Goal: Transaction & Acquisition: Purchase product/service

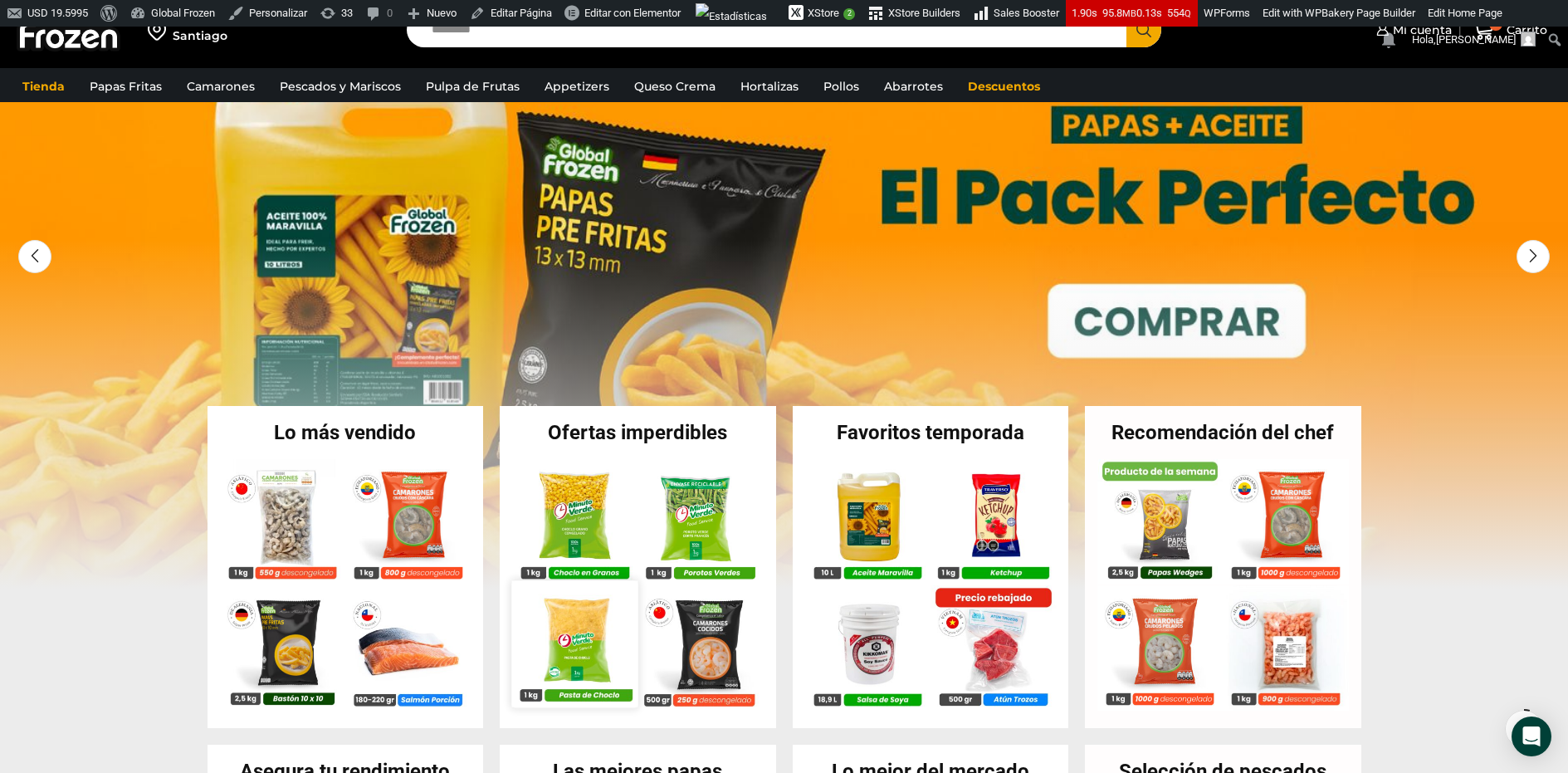
scroll to position [83, 0]
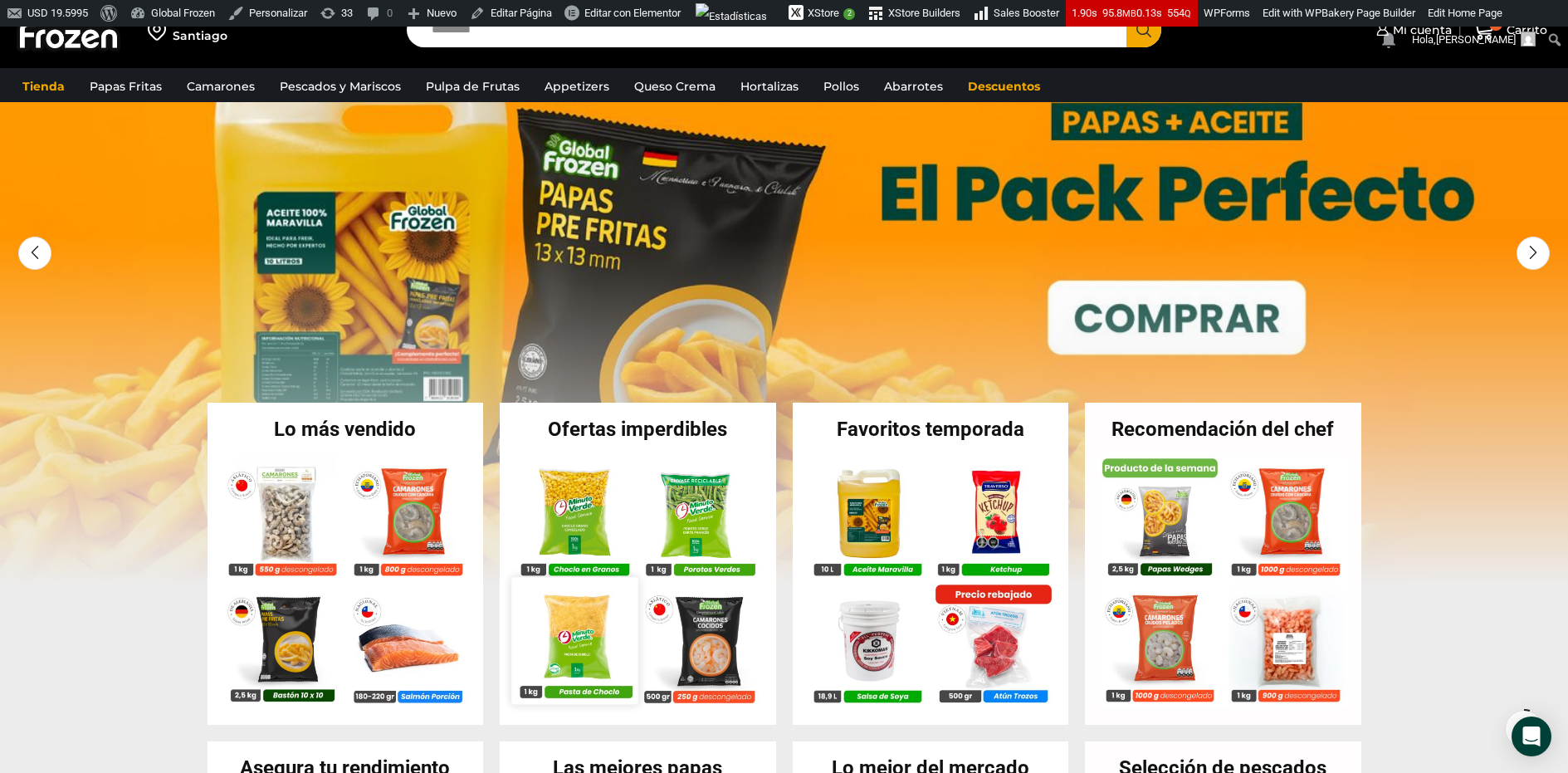
click at [598, 623] on img at bounding box center [575, 640] width 126 height 126
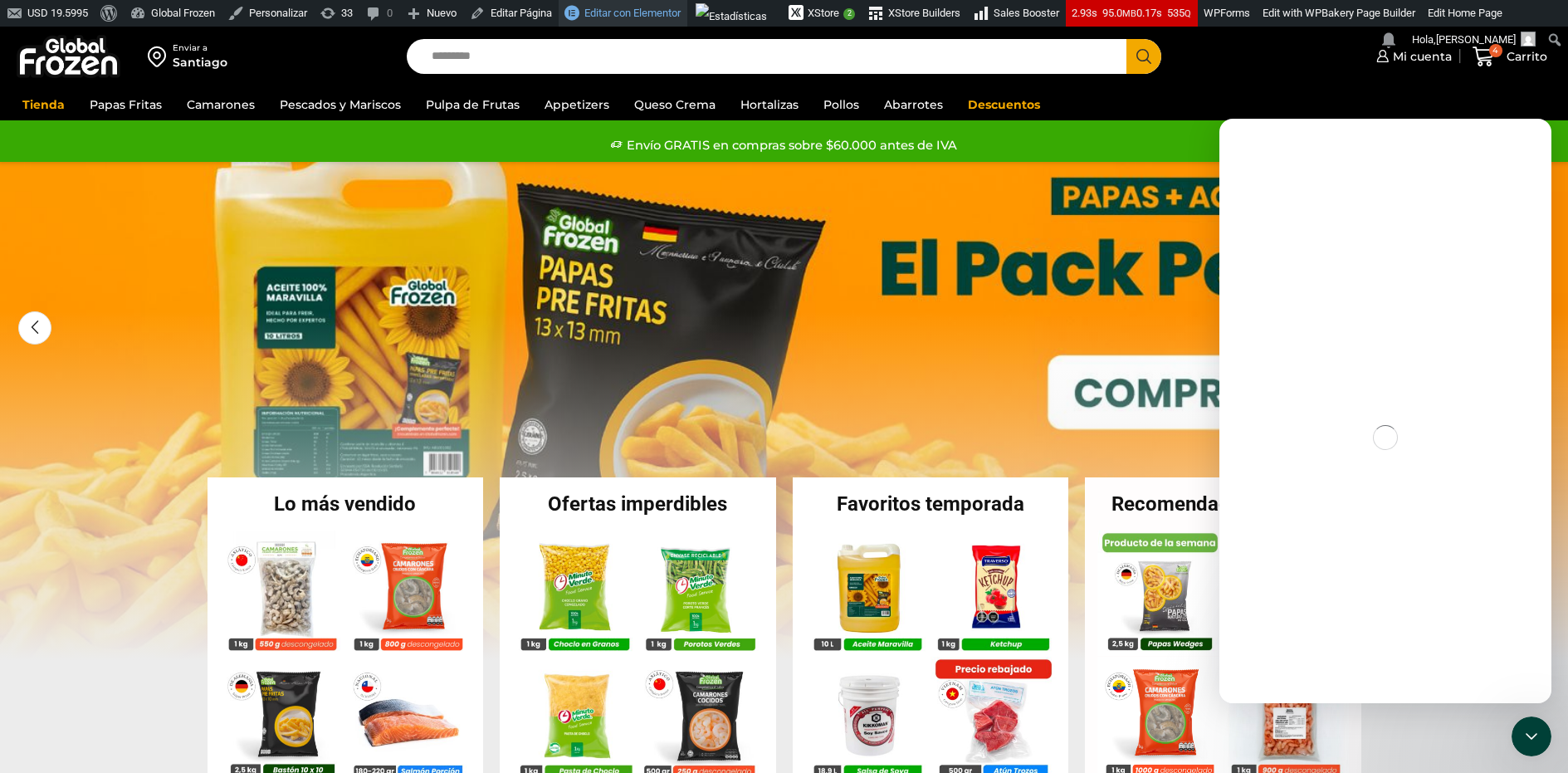
click at [627, 13] on span "Editar con Elementor" at bounding box center [633, 13] width 97 height 13
click at [1534, 738] on icon "Cerrar Intercom Messenger" at bounding box center [1529, 734] width 20 height 20
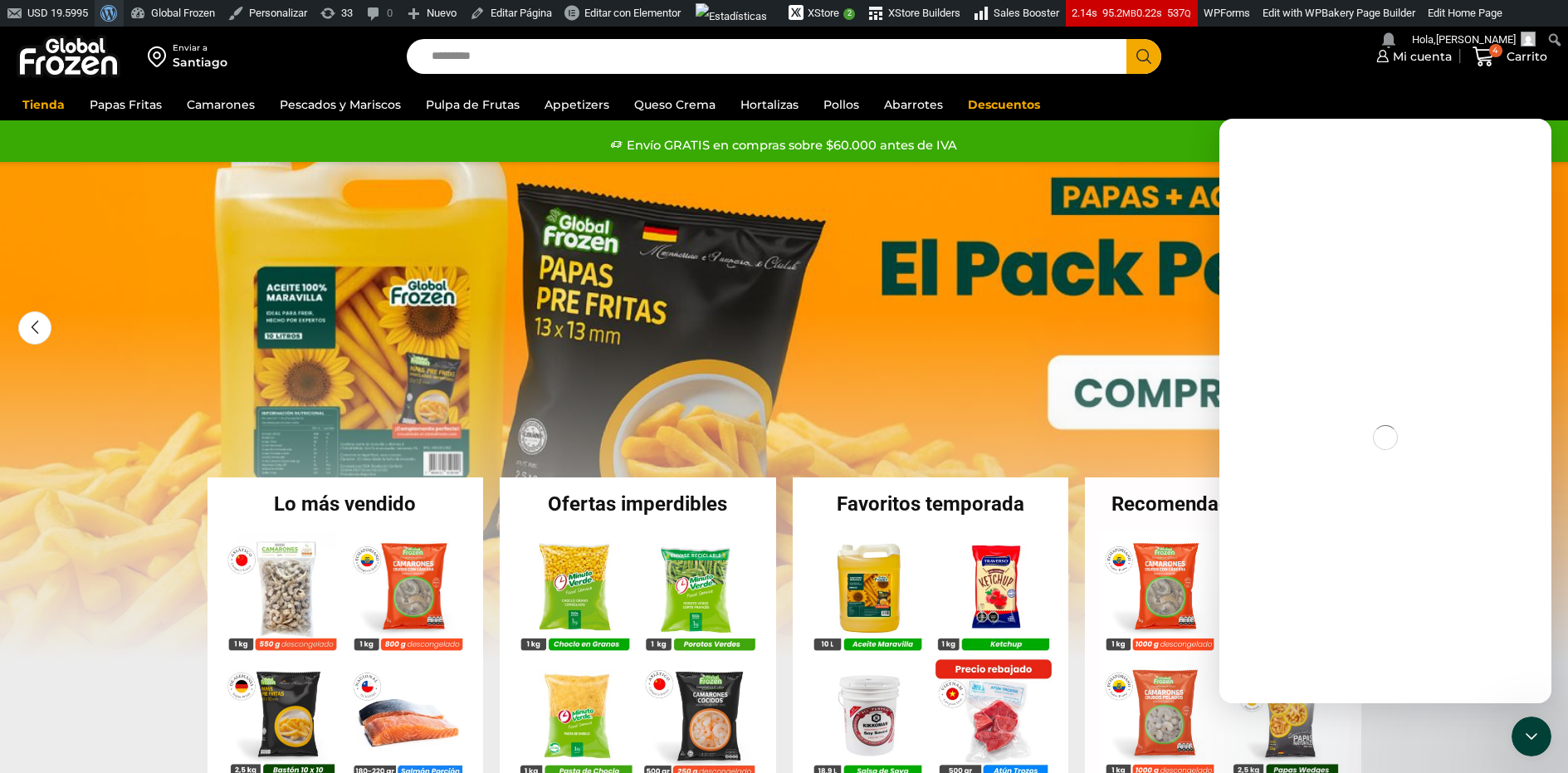
click at [113, 13] on span "Barra de herramientas" at bounding box center [107, 12] width 13 height 24
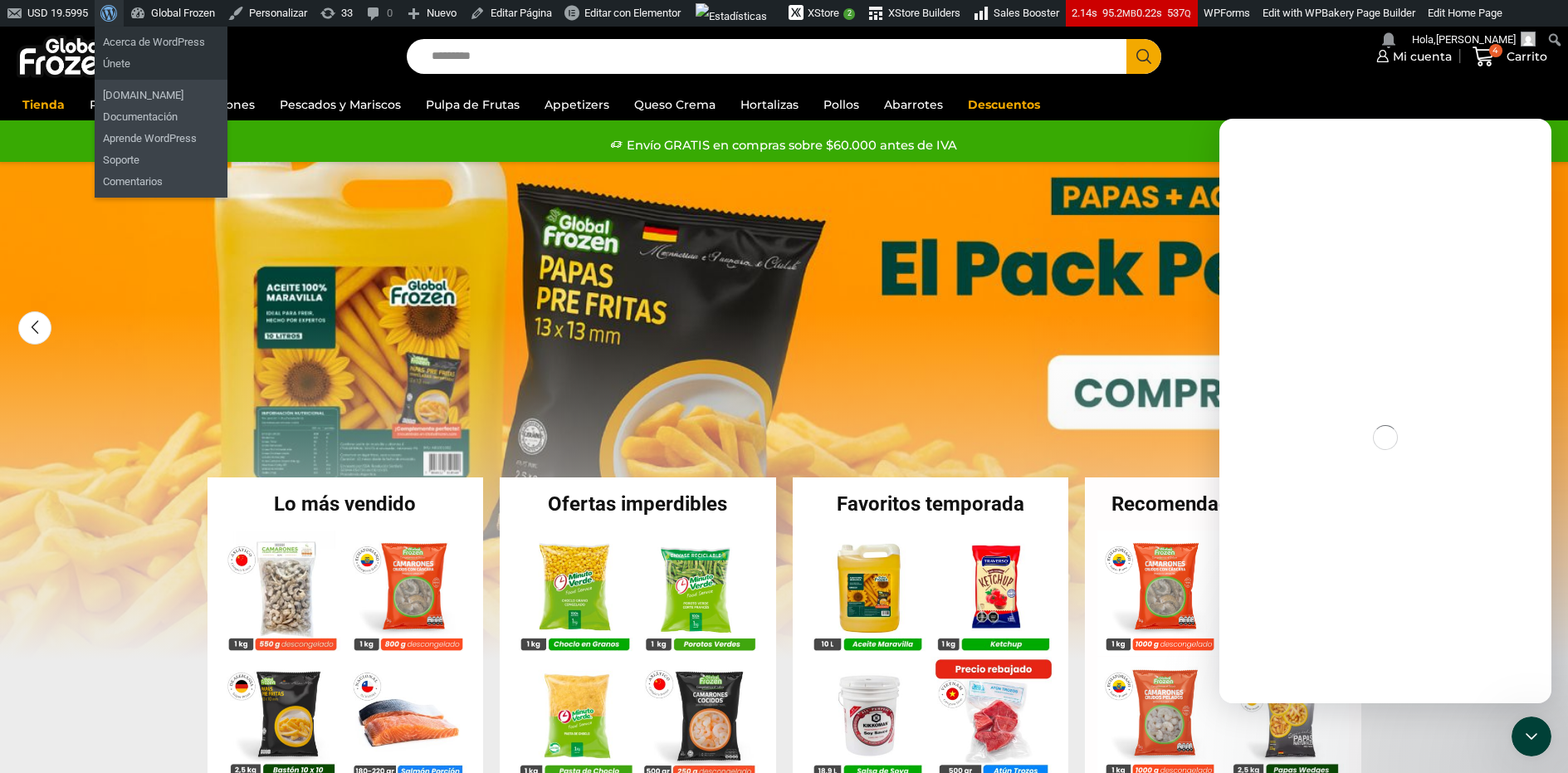
click at [113, 13] on span "Barra de herramientas" at bounding box center [107, 12] width 13 height 24
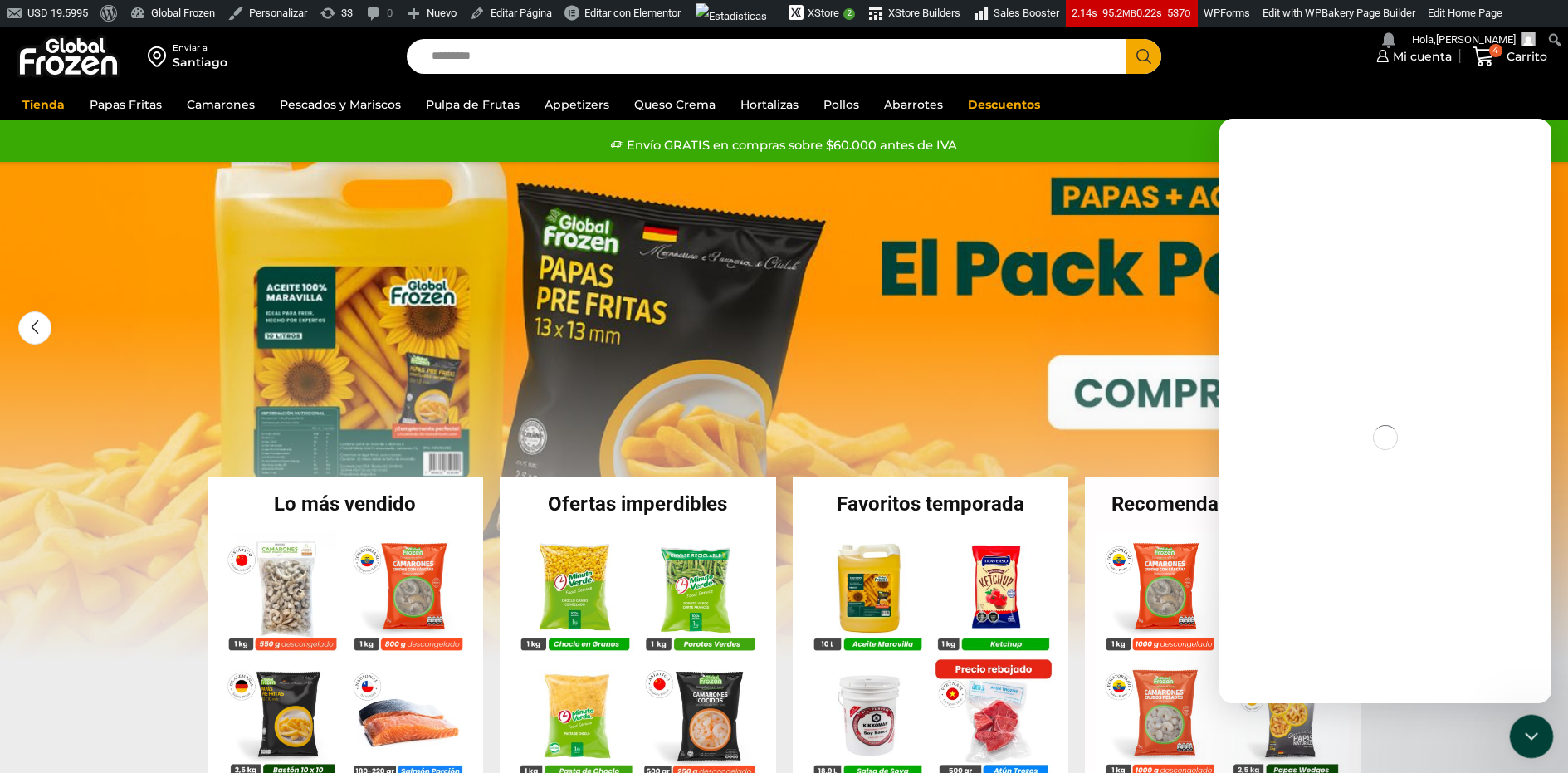
click at [1534, 725] on icon "Cerrar Intercom Messenger" at bounding box center [1529, 734] width 20 height 20
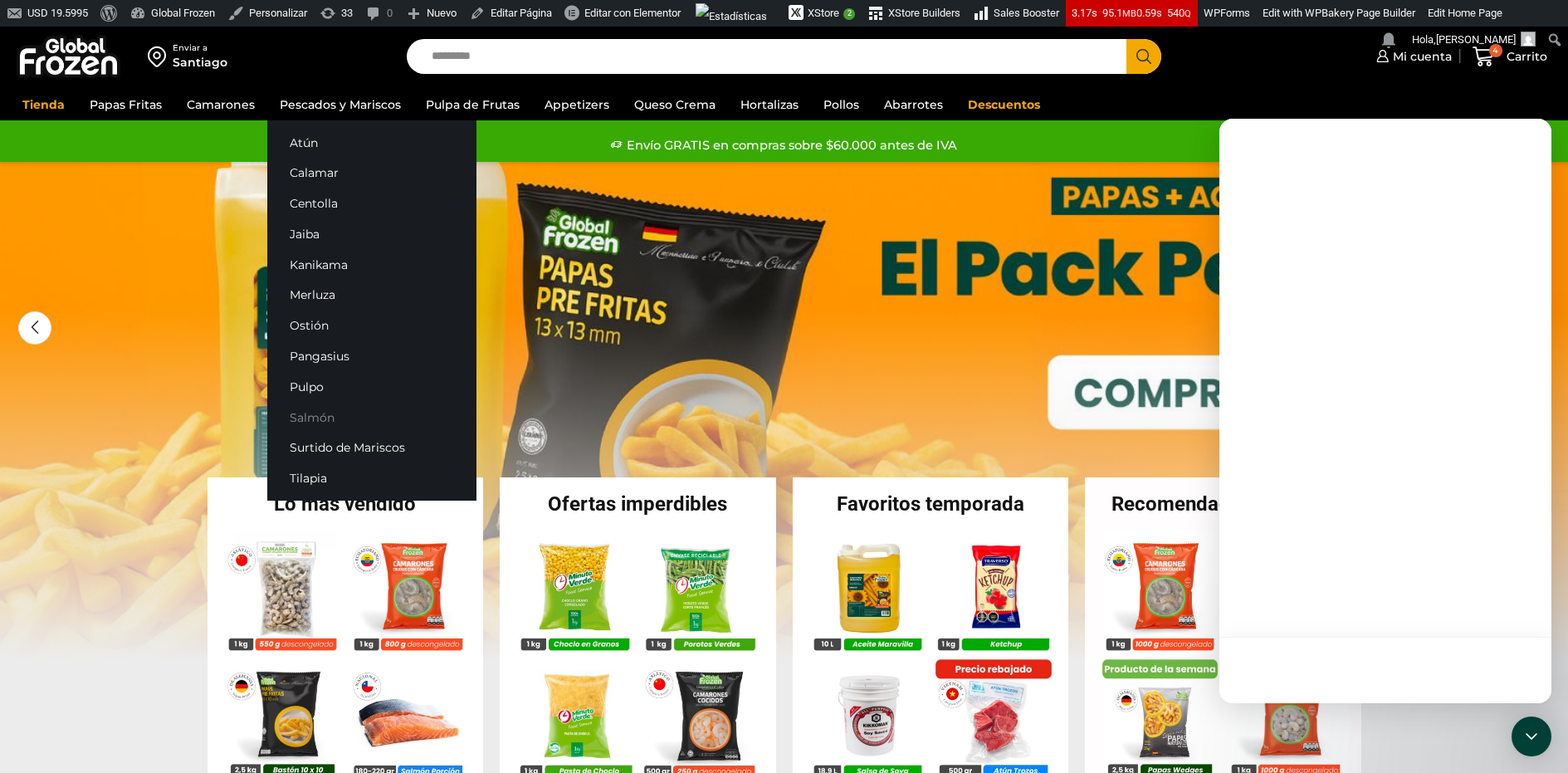
click at [342, 410] on link "Salmón" at bounding box center [371, 417] width 209 height 31
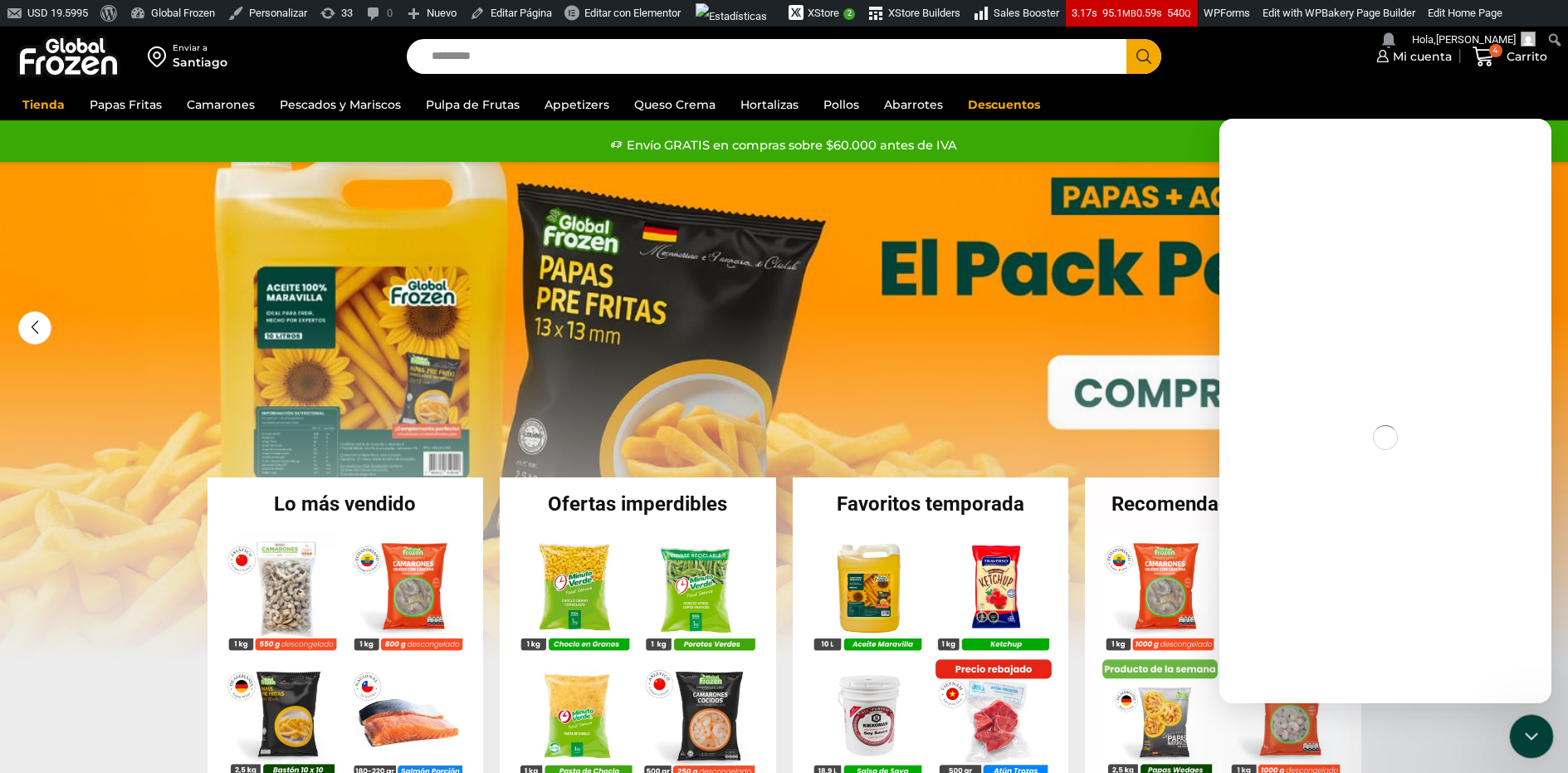
click at [1522, 718] on div "Cerrar Intercom Messenger" at bounding box center [1529, 734] width 39 height 39
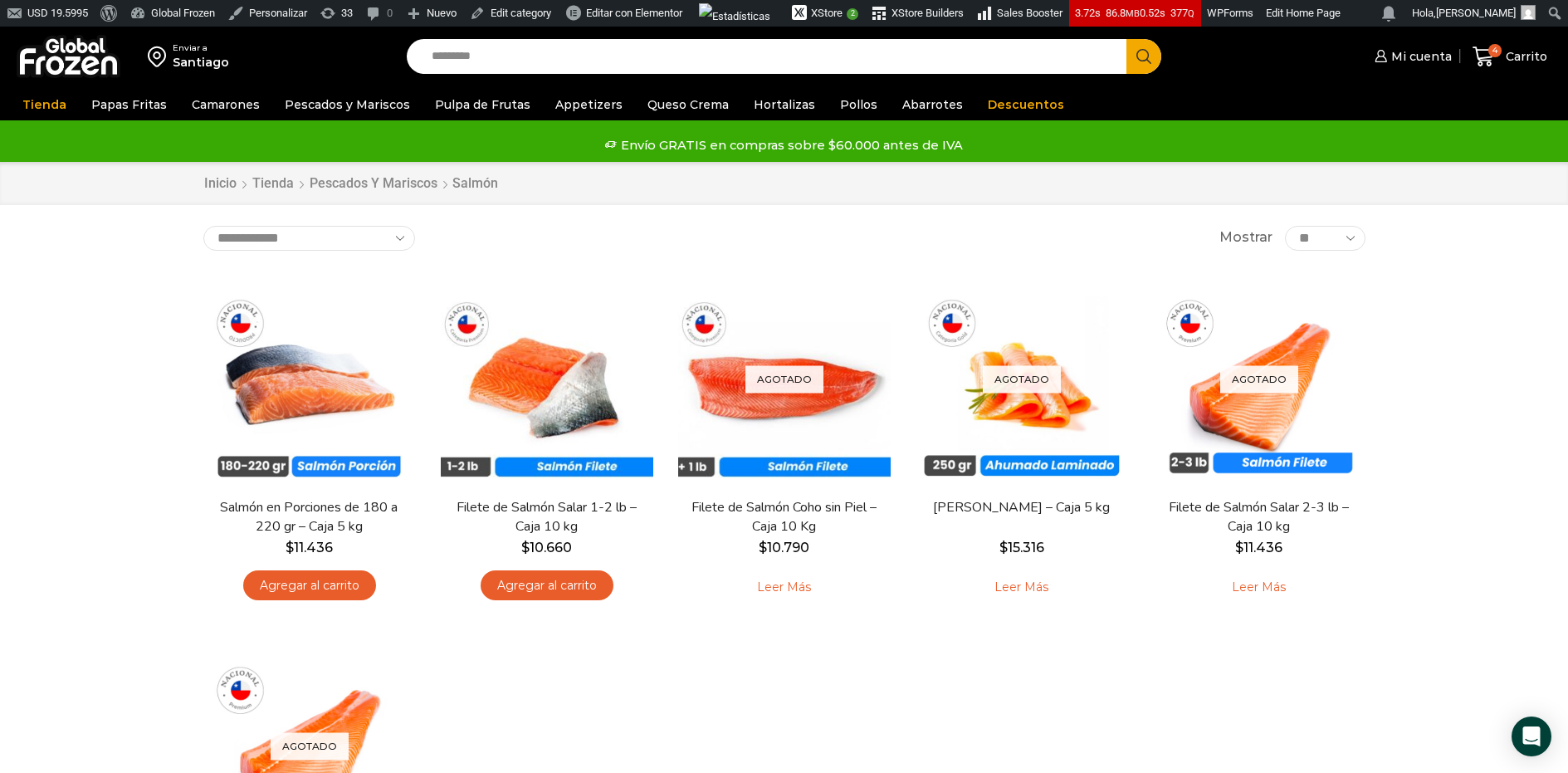
click at [351, 238] on select "**********" at bounding box center [309, 239] width 212 height 25
select select "*****"
click at [203, 226] on select "**********" at bounding box center [309, 239] width 212 height 25
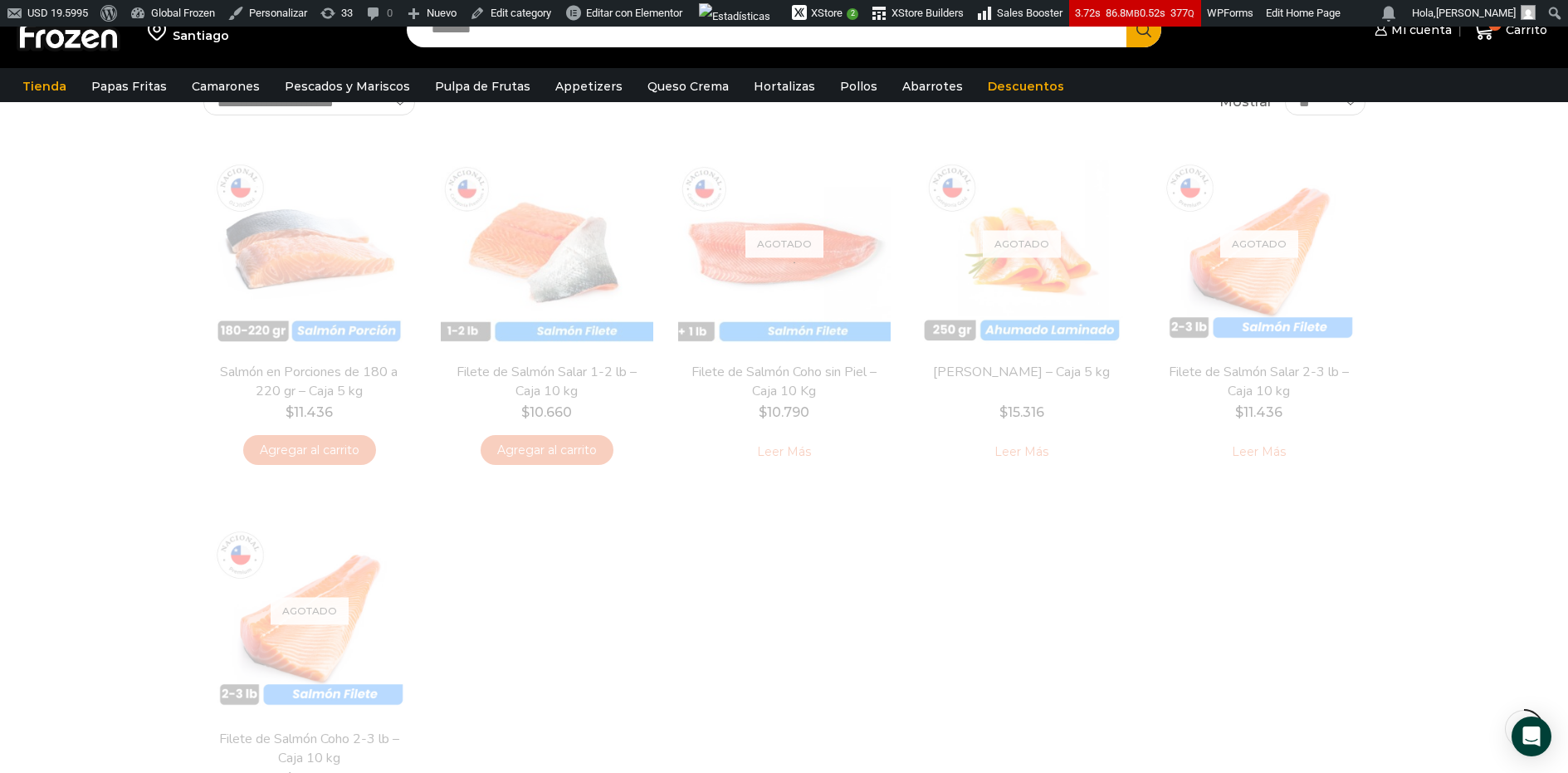
scroll to position [145, 0]
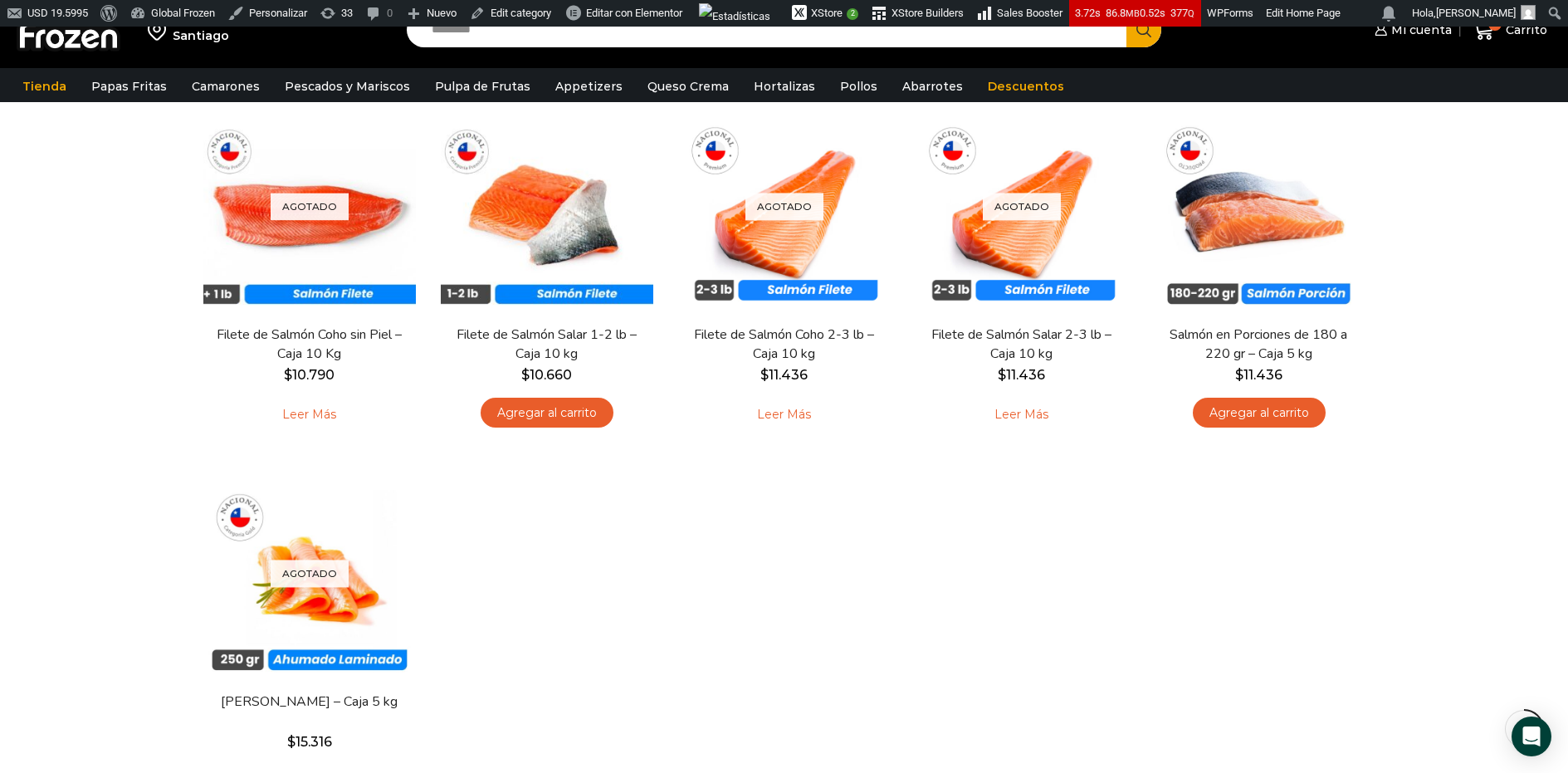
scroll to position [173, 0]
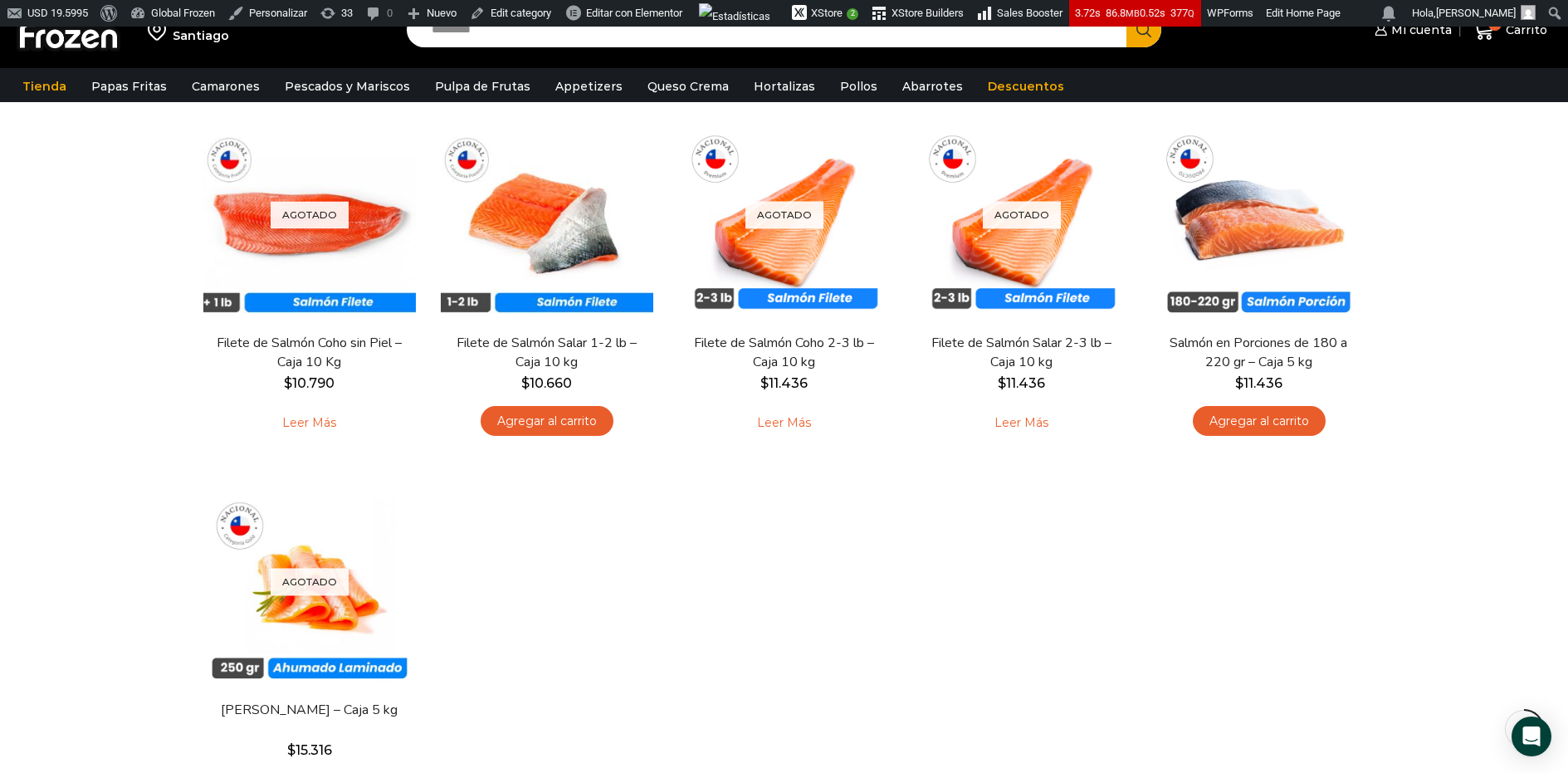
click at [761, 40] on input "Search input" at bounding box center [771, 29] width 696 height 34
click at [1127, 13] on button "Search" at bounding box center [1144, 29] width 34 height 34
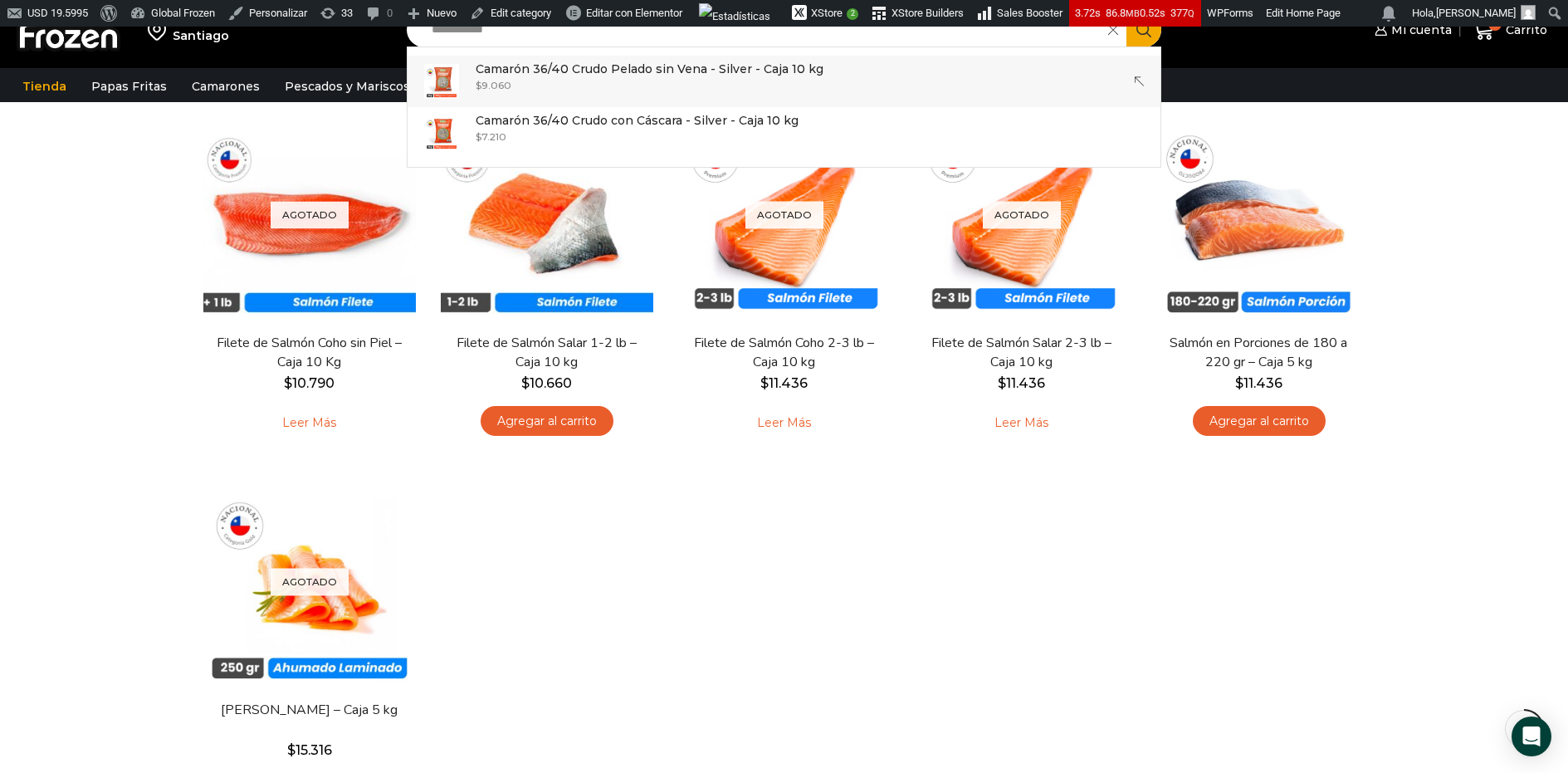
click at [678, 85] on div "$ 9.060" at bounding box center [650, 85] width 348 height 14
type input "**********"
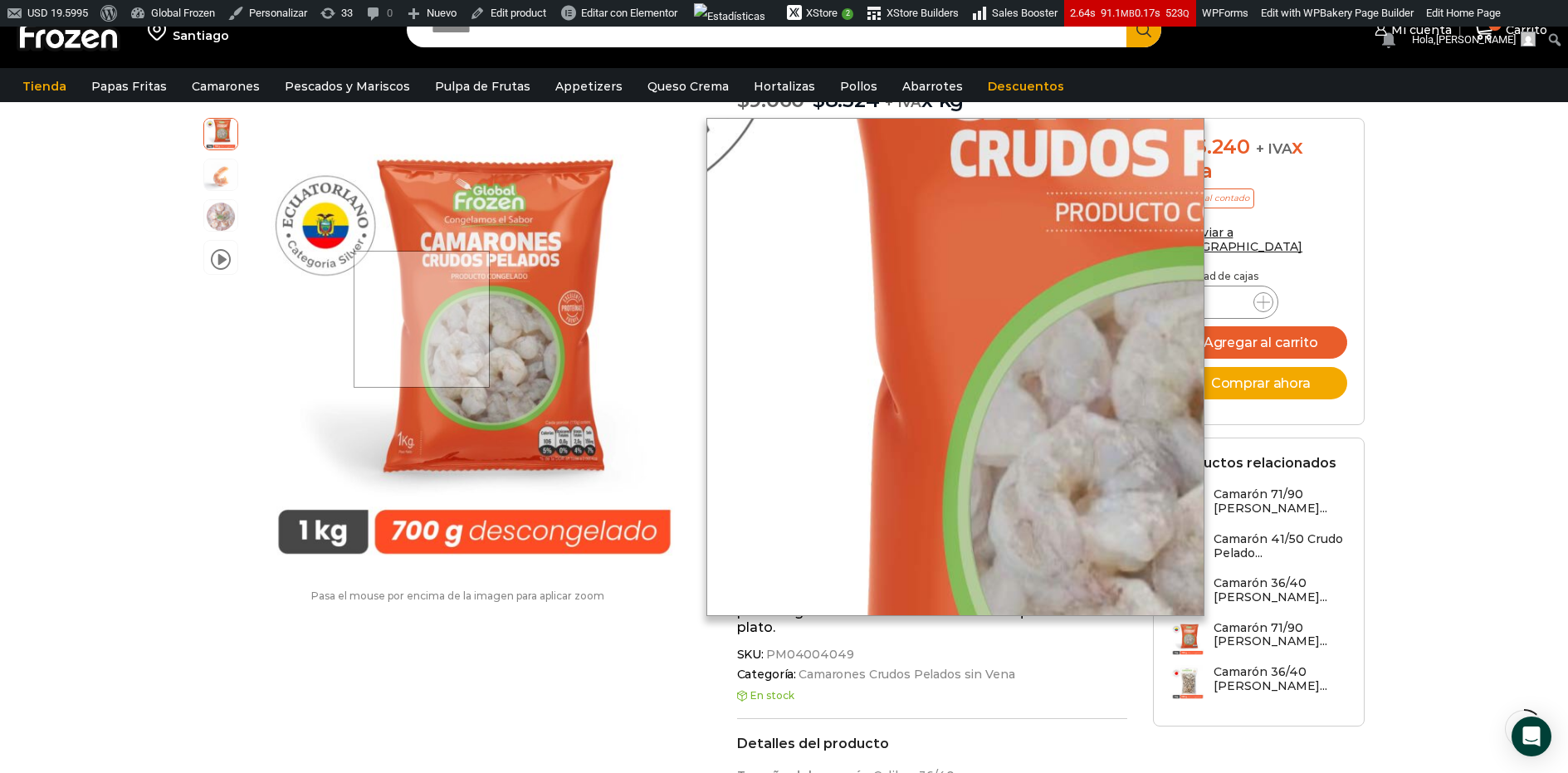
scroll to position [243, 0]
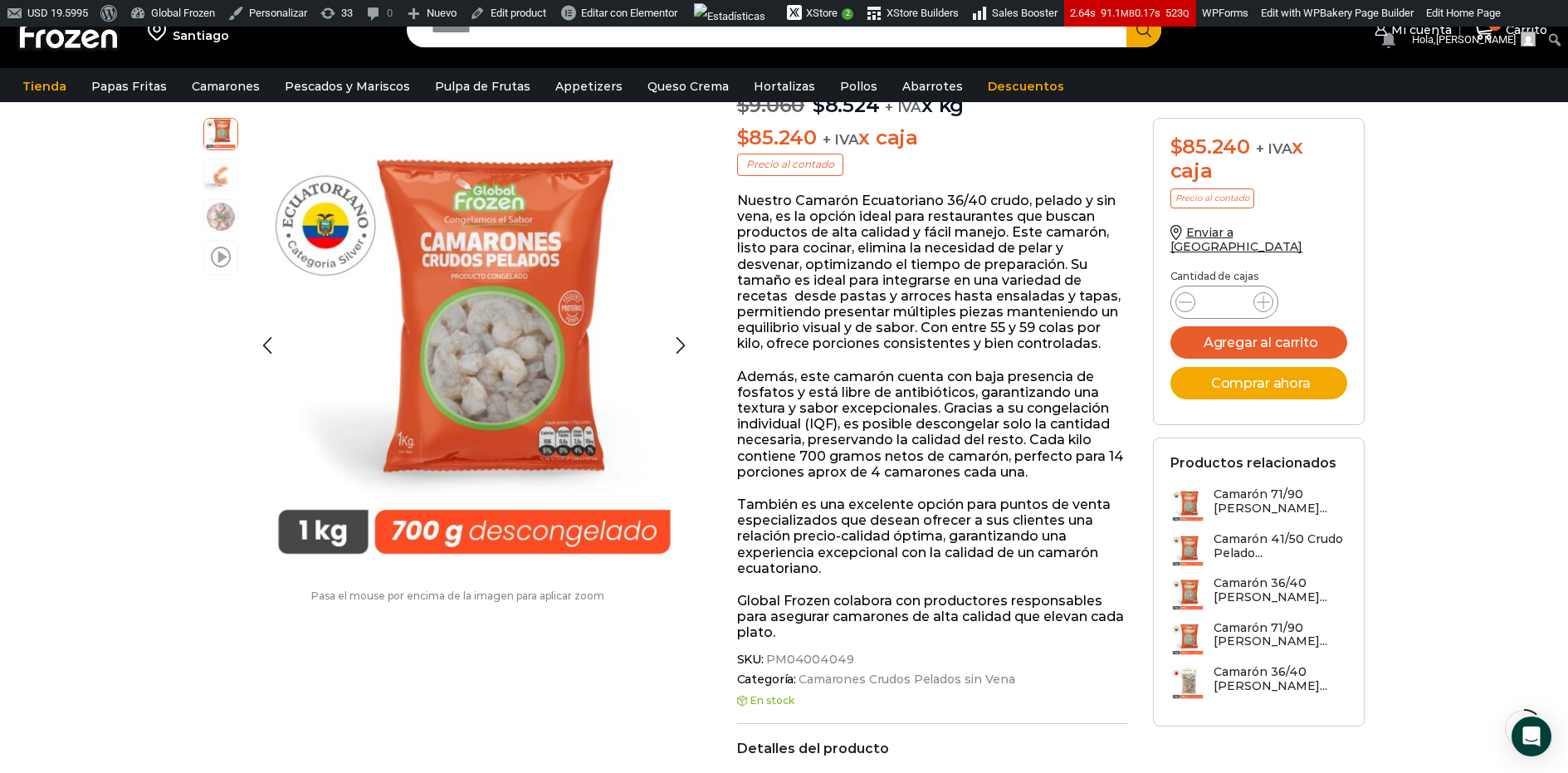
click at [224, 262] on span at bounding box center [221, 255] width 20 height 23
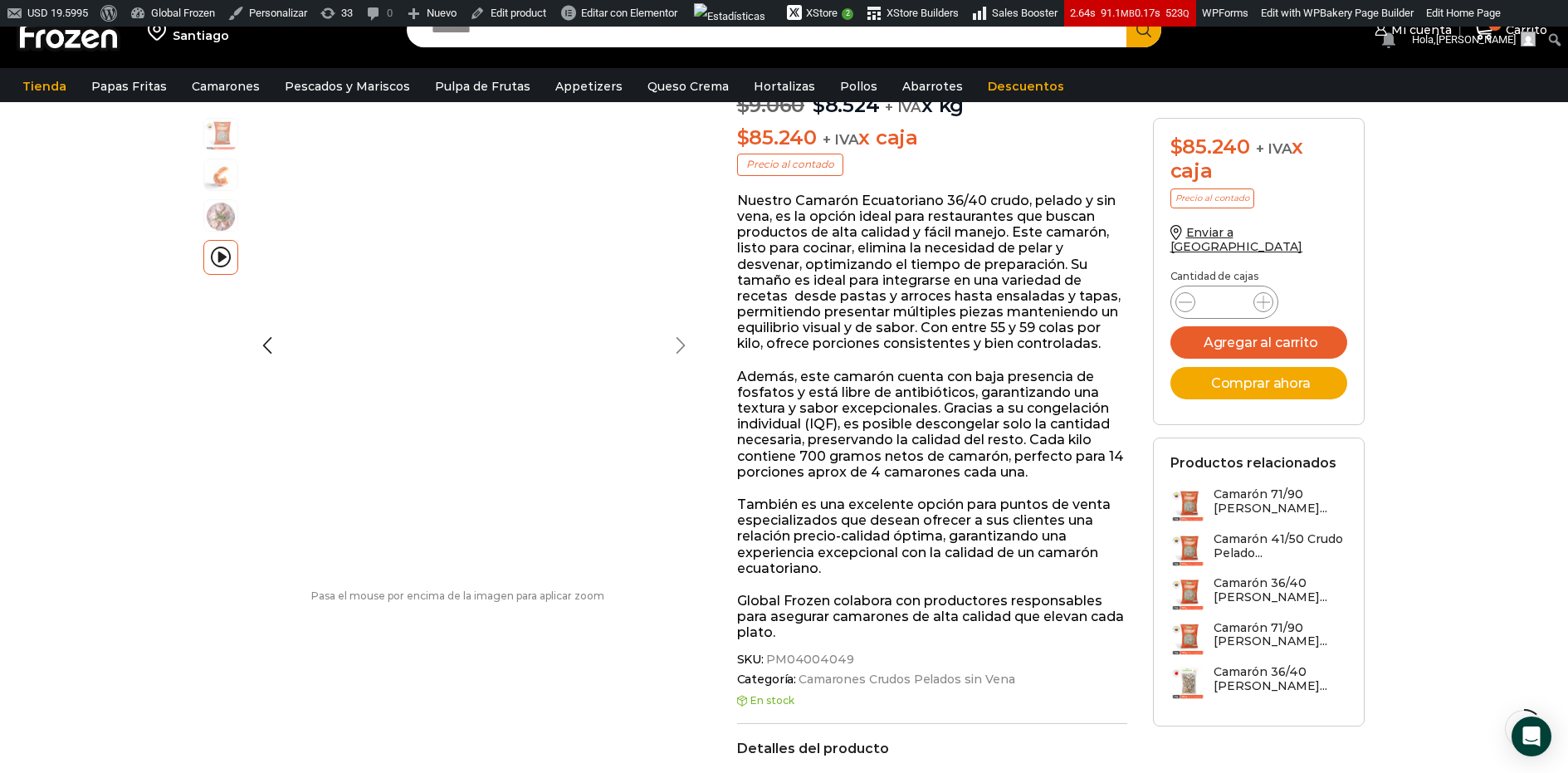
click at [666, 343] on div "Next slide" at bounding box center [680, 345] width 41 height 41
click at [666, 338] on div "Next slide" at bounding box center [680, 345] width 41 height 41
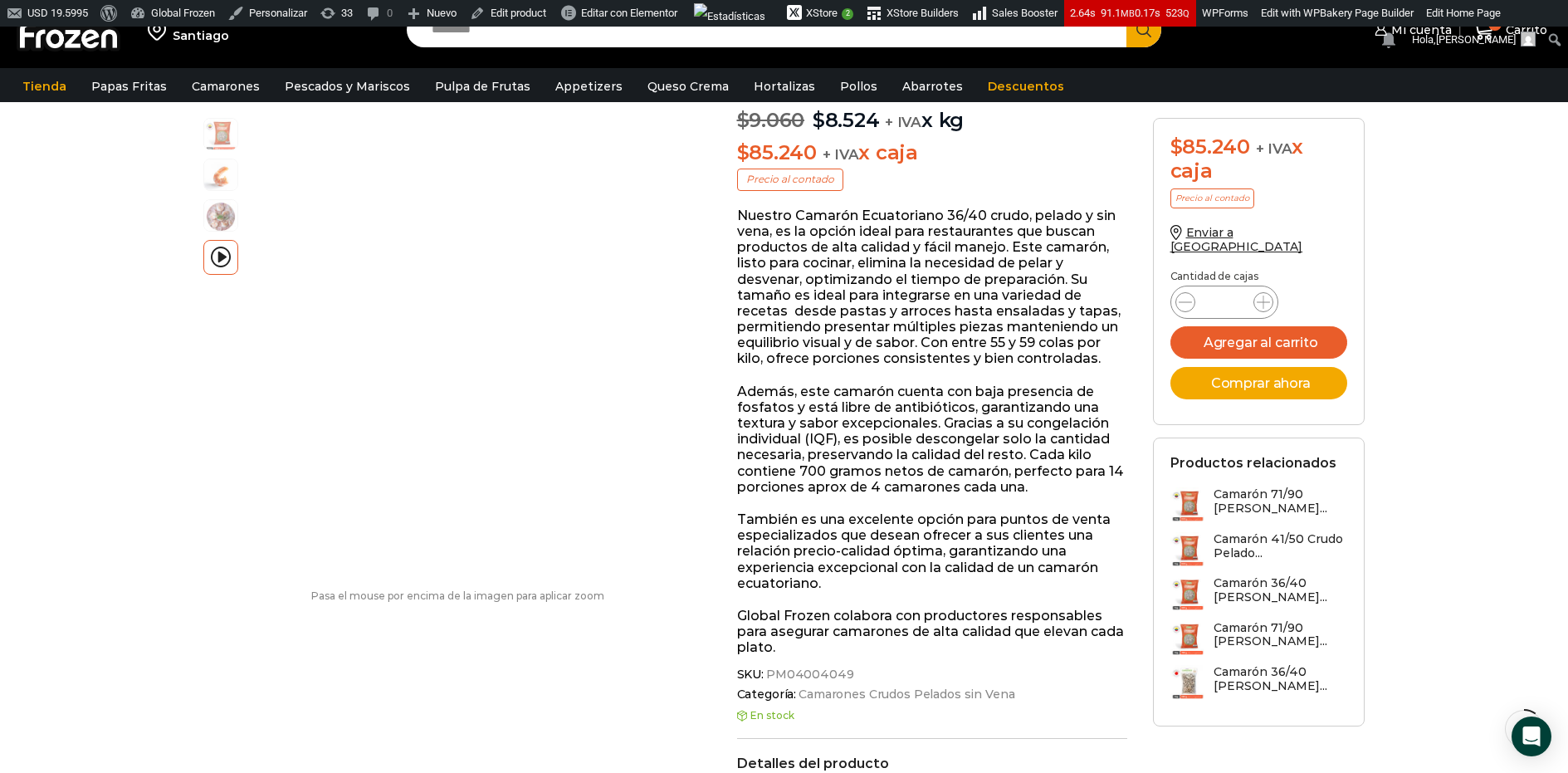
scroll to position [211, 0]
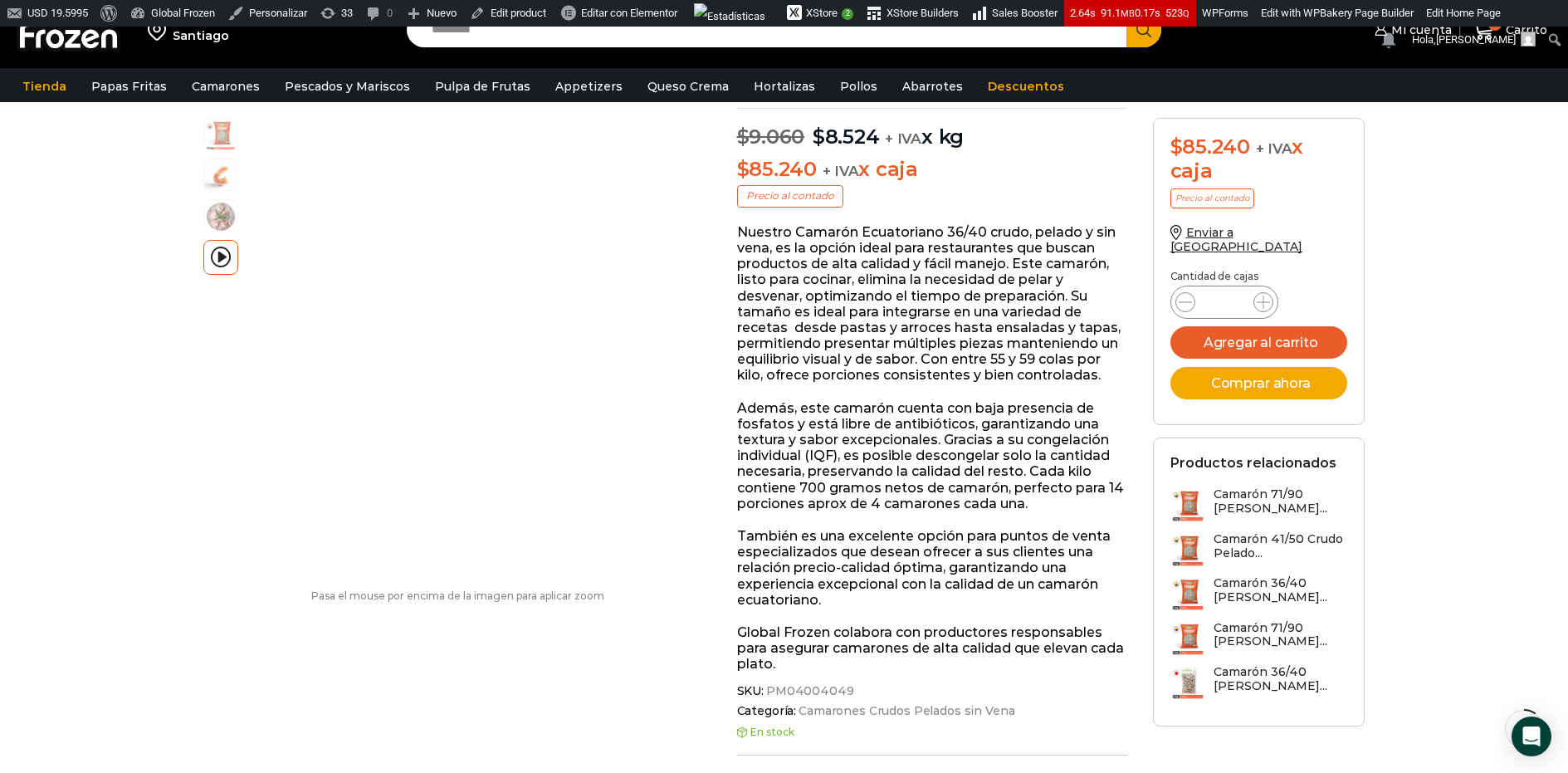
click at [202, 132] on div "video Pasa el mouse por encima de la imagen para aplicar zoom Camarón 36/40 Cru…" at bounding box center [457, 368] width 534 height 501
click at [213, 134] on img at bounding box center [221, 133] width 34 height 34
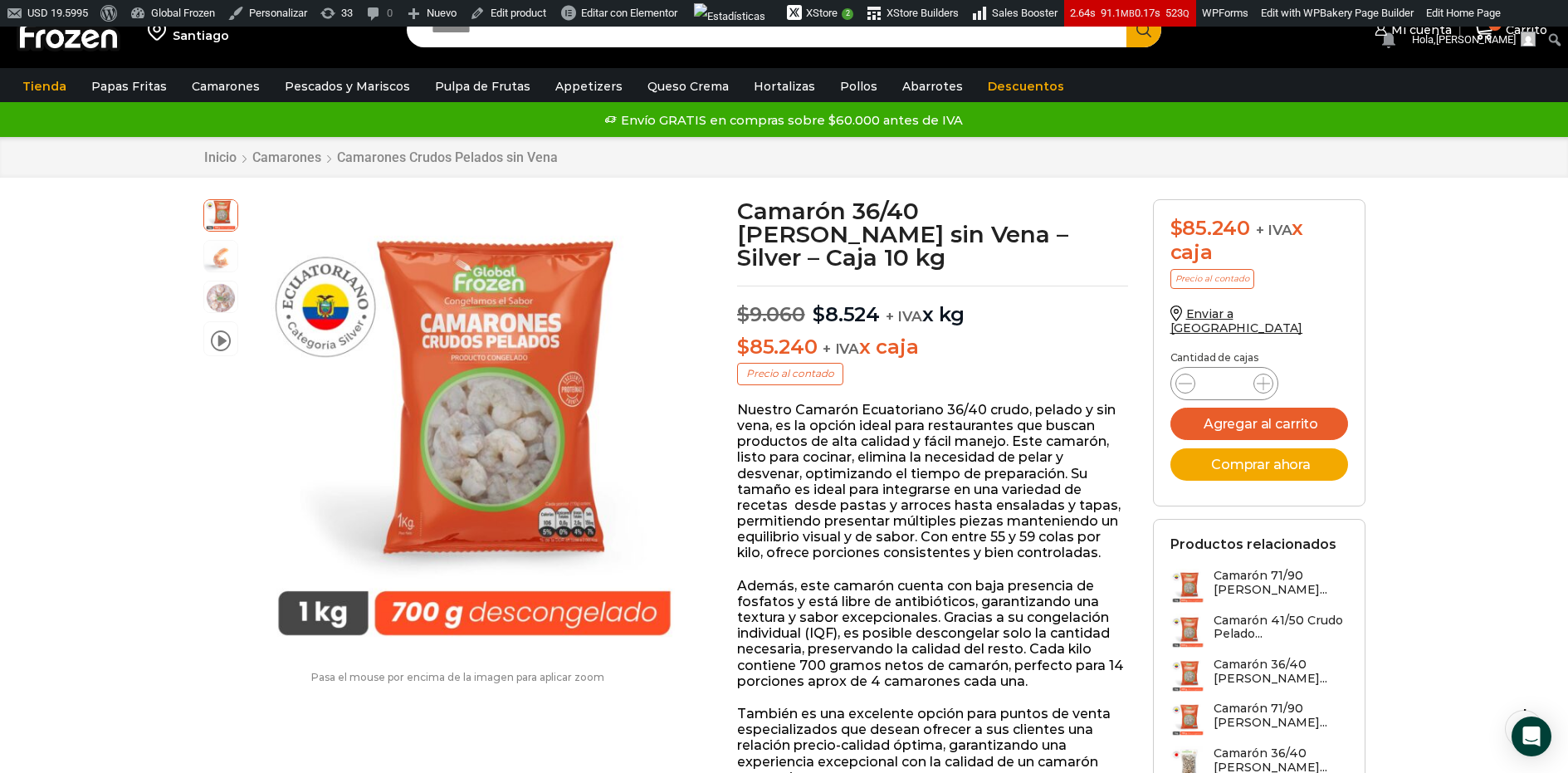
scroll to position [33, 0]
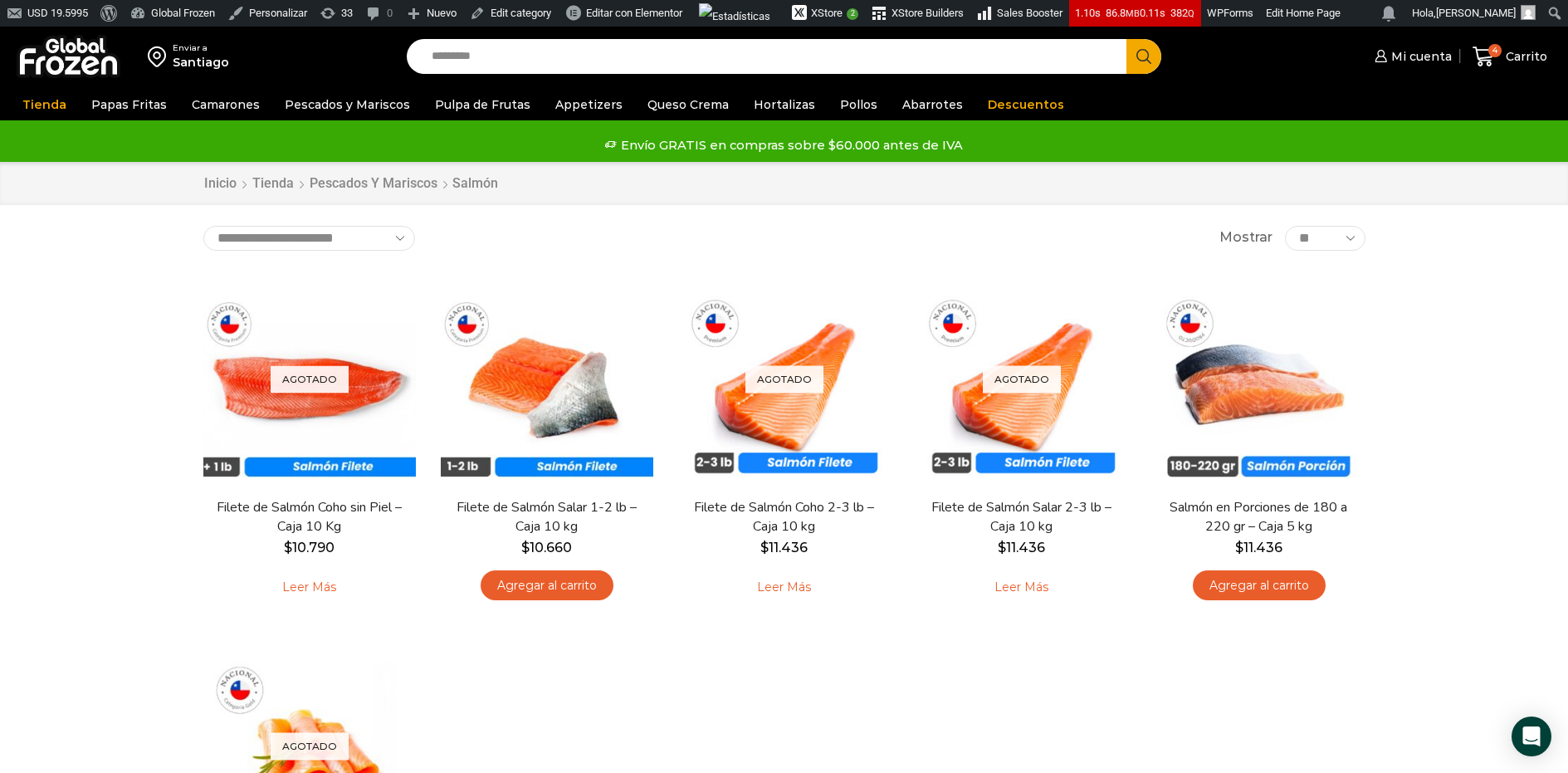
click at [528, 49] on input "Search input" at bounding box center [771, 55] width 696 height 34
click at [654, 64] on input "**********" at bounding box center [771, 55] width 696 height 34
click at [568, 50] on input "**********" at bounding box center [771, 55] width 696 height 34
click at [514, 54] on input "**********" at bounding box center [771, 55] width 696 height 34
click at [626, 58] on input "**********" at bounding box center [771, 55] width 696 height 34
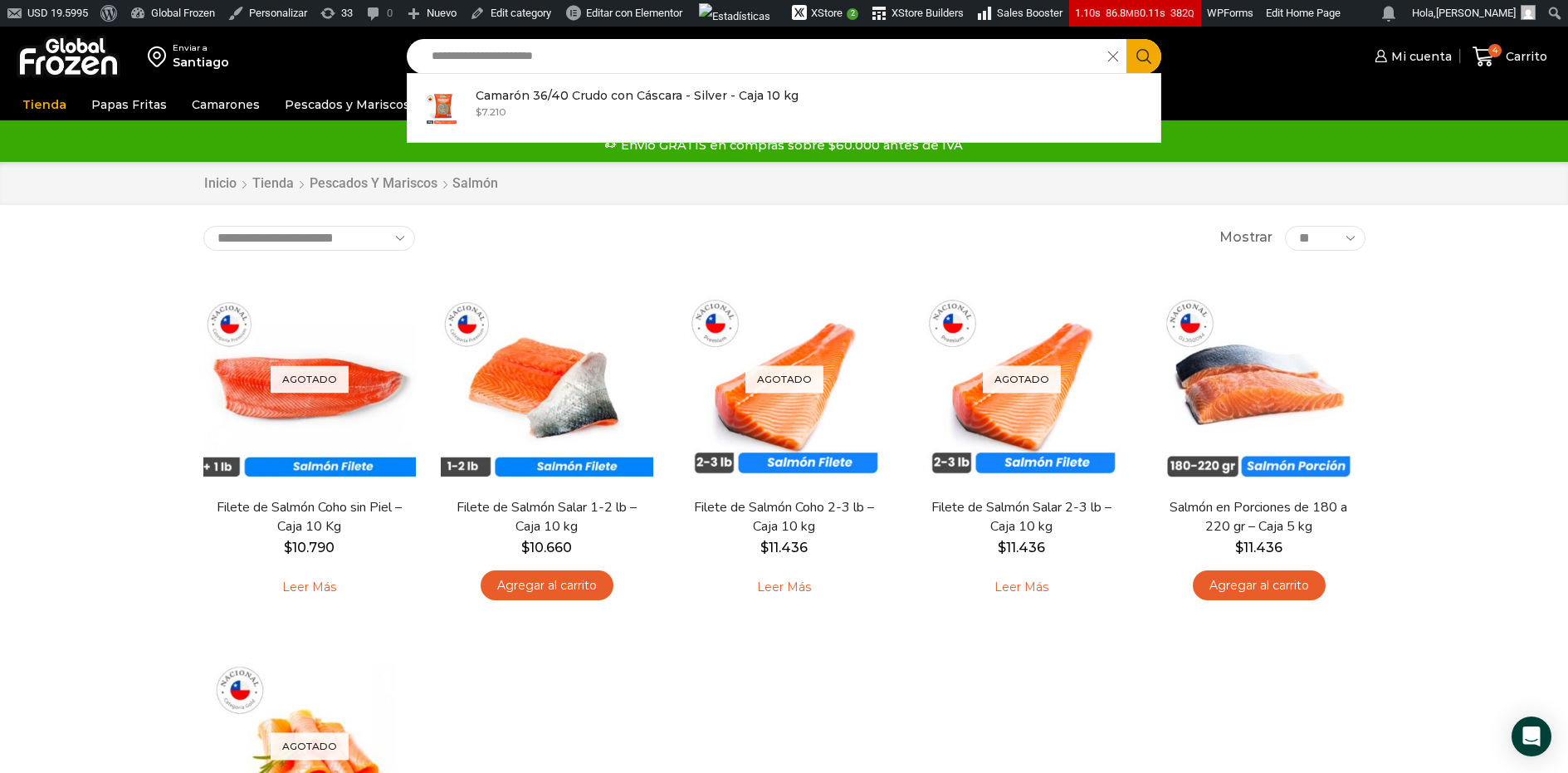
click at [1127, 39] on button "Search" at bounding box center [1144, 55] width 34 height 34
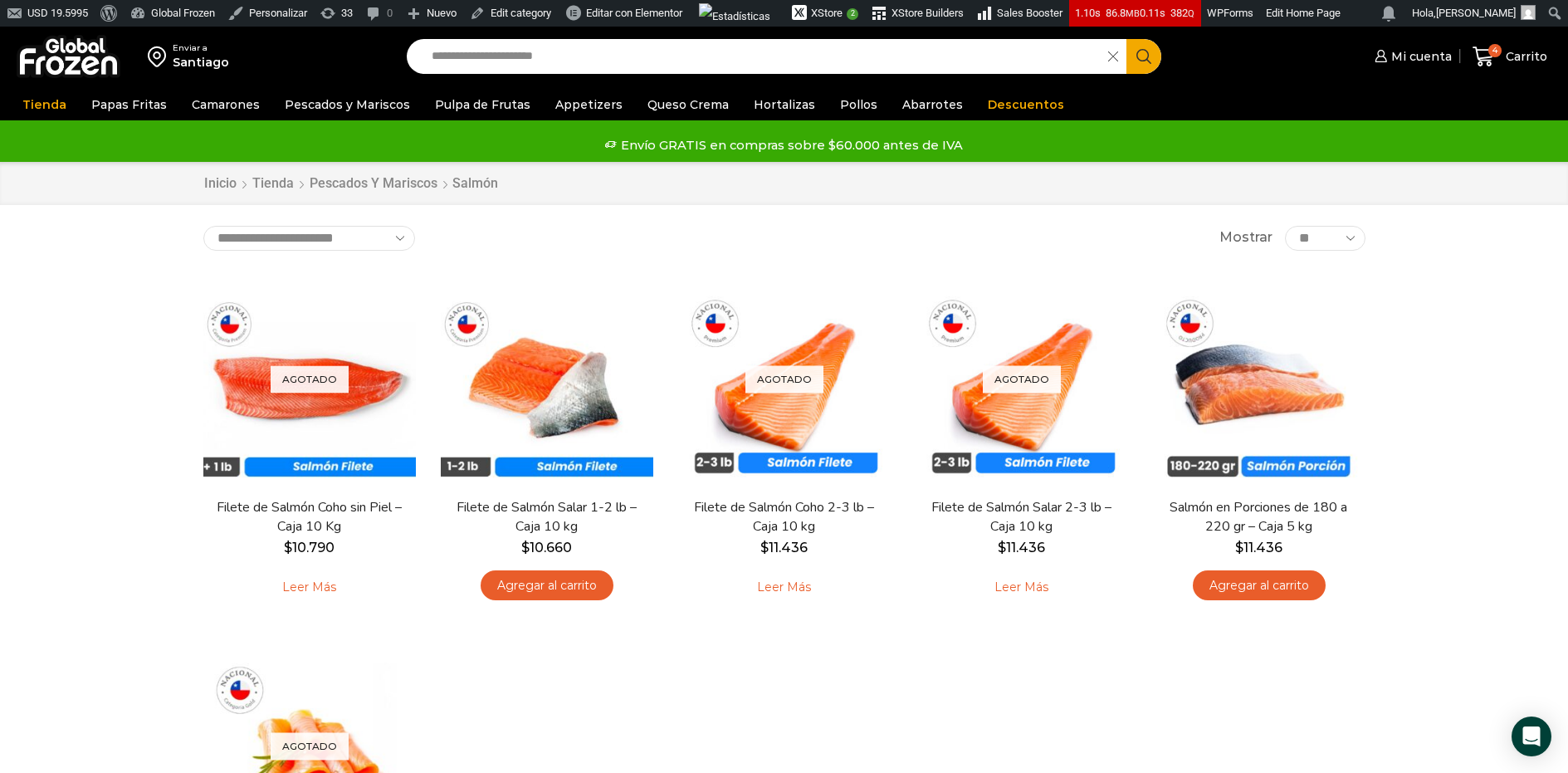
click at [823, 51] on input "**********" at bounding box center [762, 55] width 677 height 34
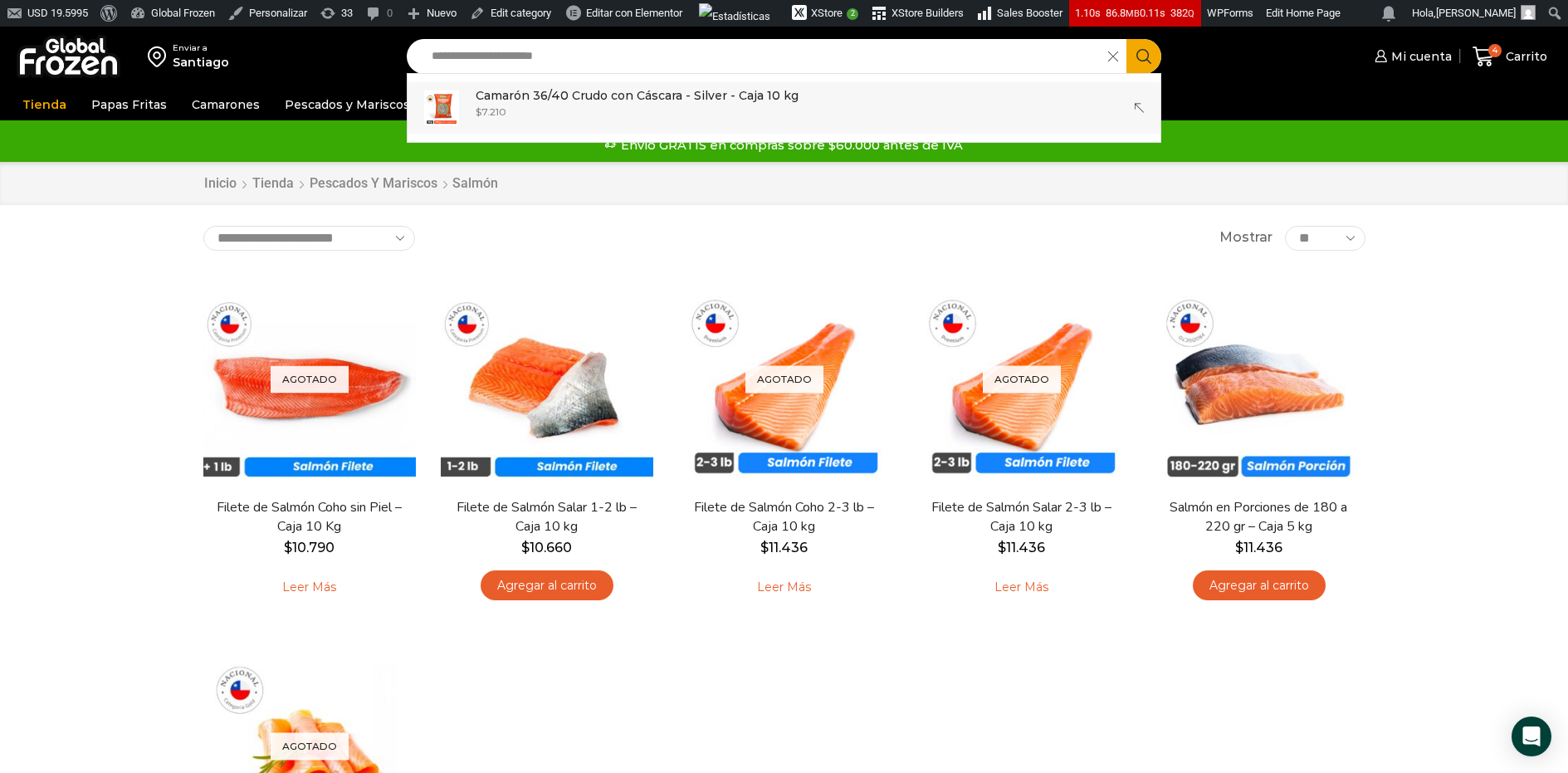
click at [702, 109] on div "$ 7.210" at bounding box center [637, 111] width 323 height 14
type input "**********"
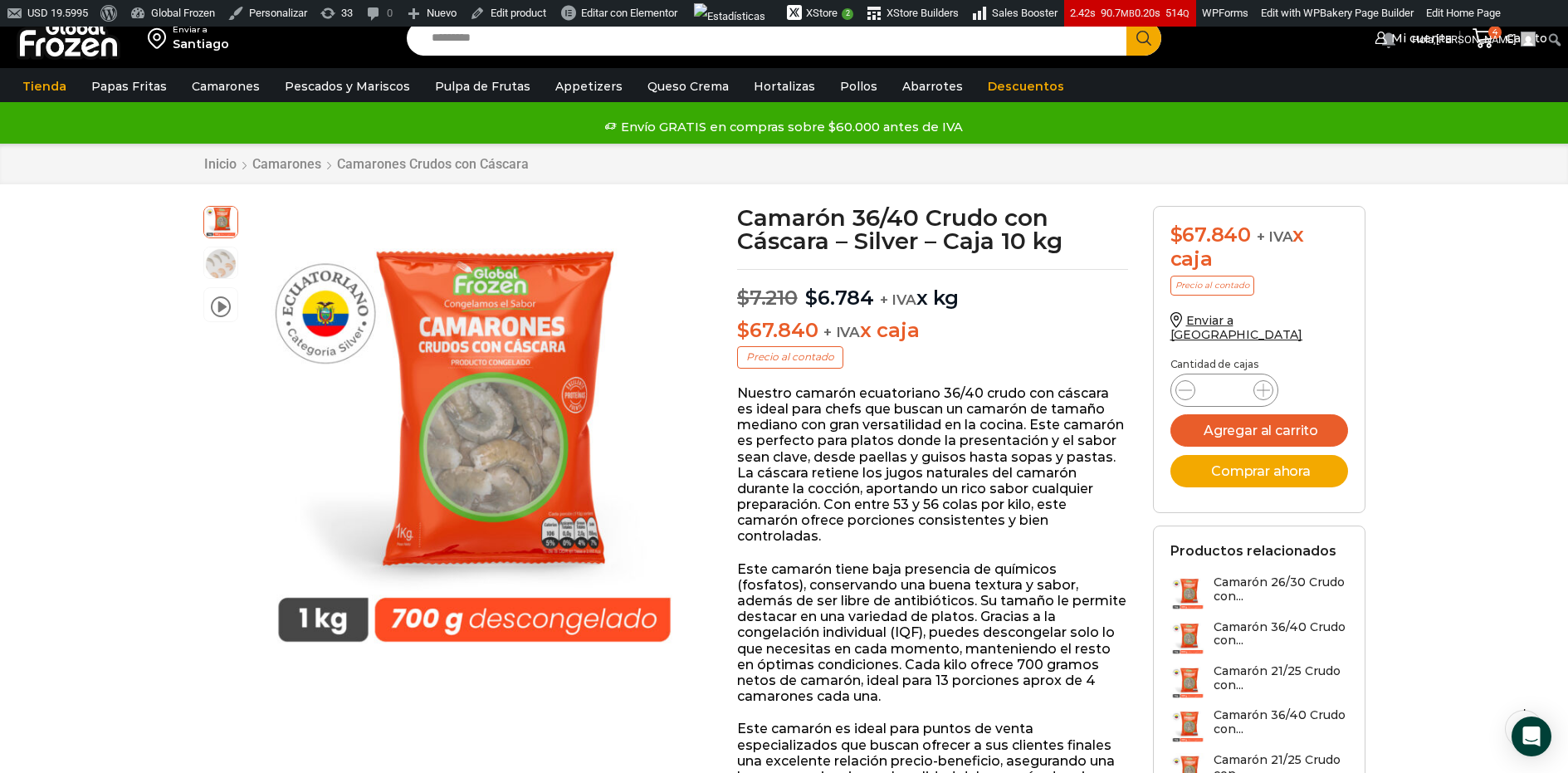
scroll to position [22, 0]
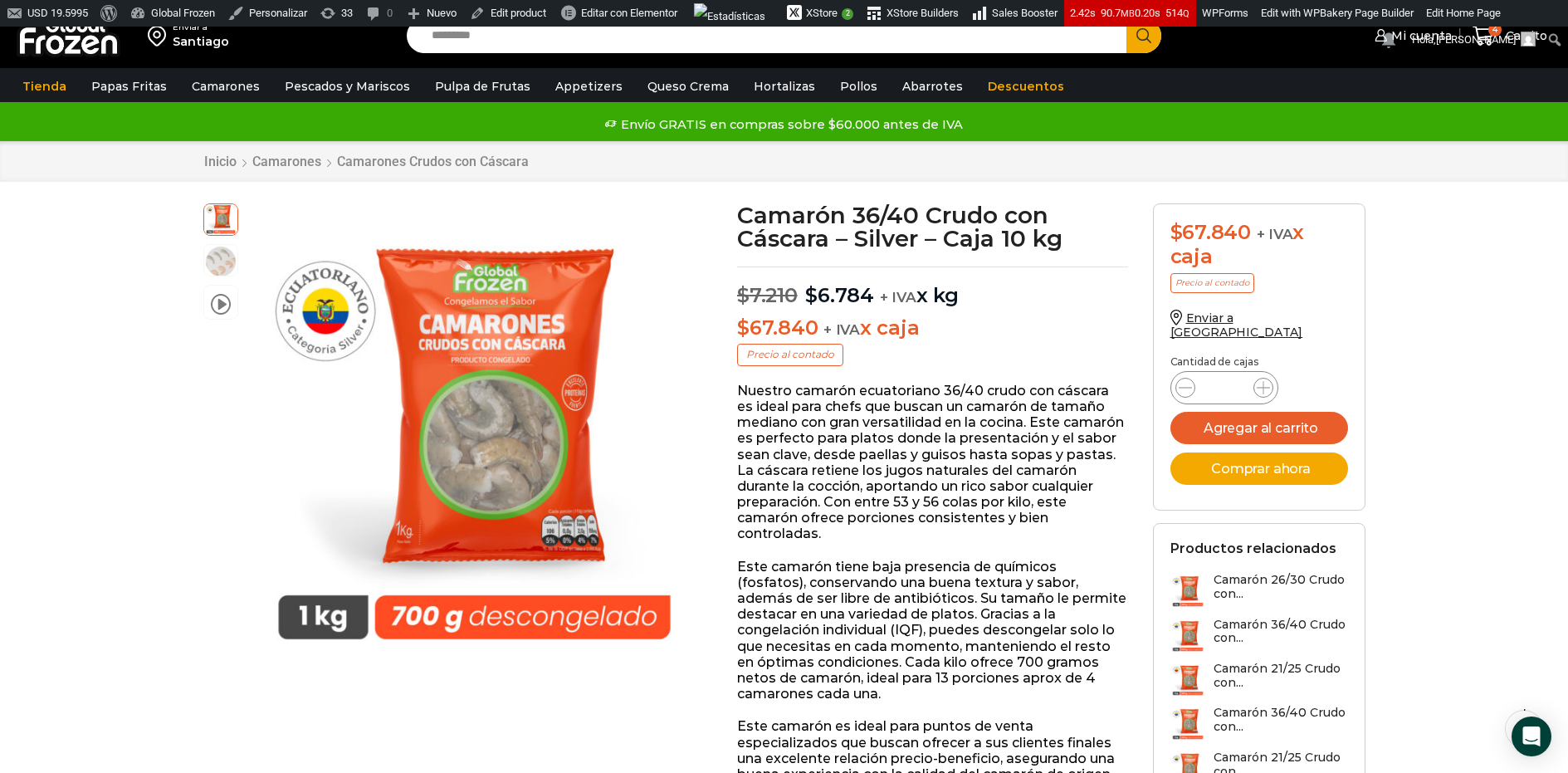
scroll to position [0, 0]
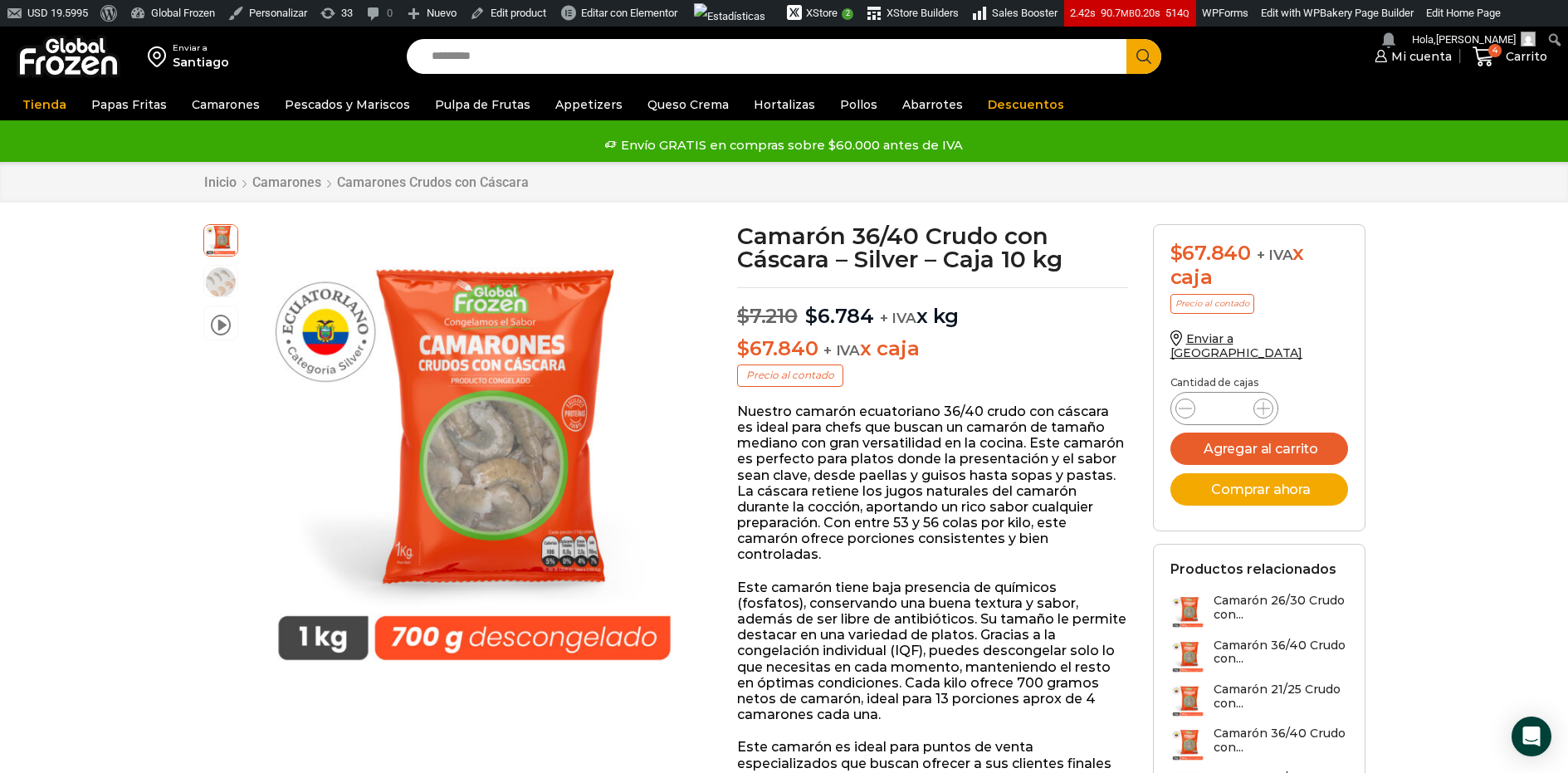
click at [89, 72] on img at bounding box center [69, 55] width 104 height 43
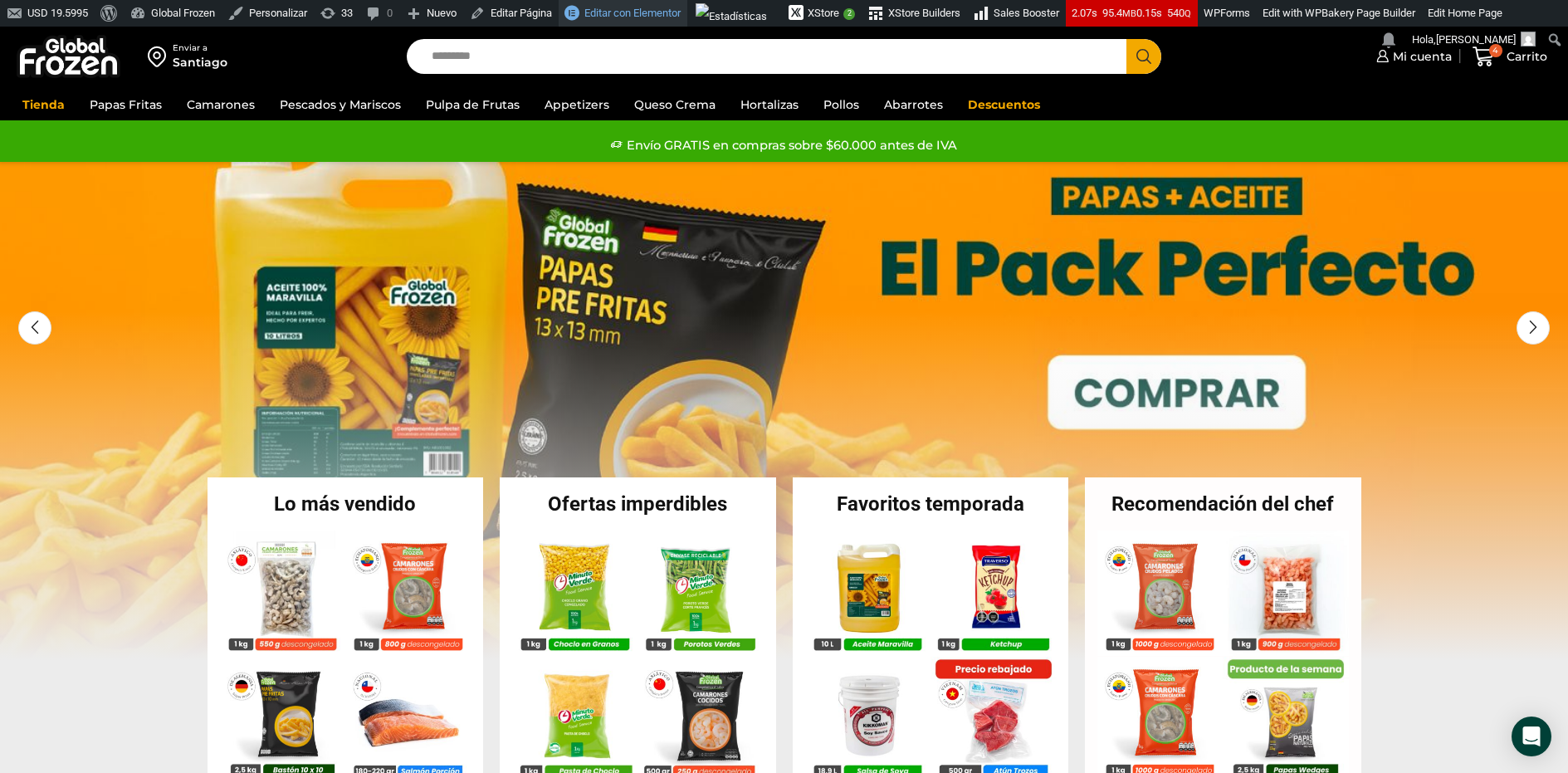
click at [623, 12] on span "Editar con Elementor" at bounding box center [633, 13] width 97 height 13
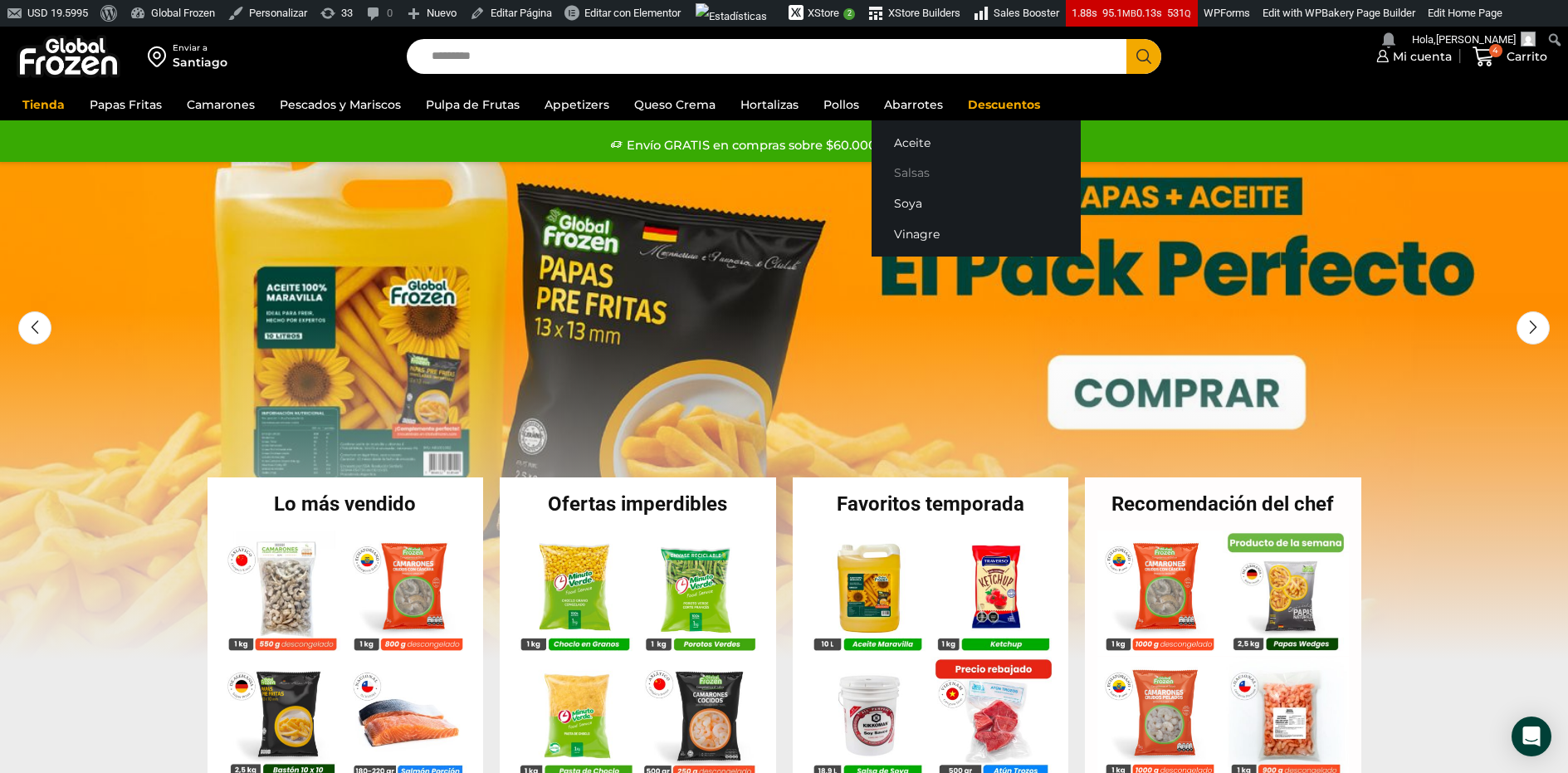
click at [902, 169] on link "Salsas" at bounding box center [976, 173] width 209 height 31
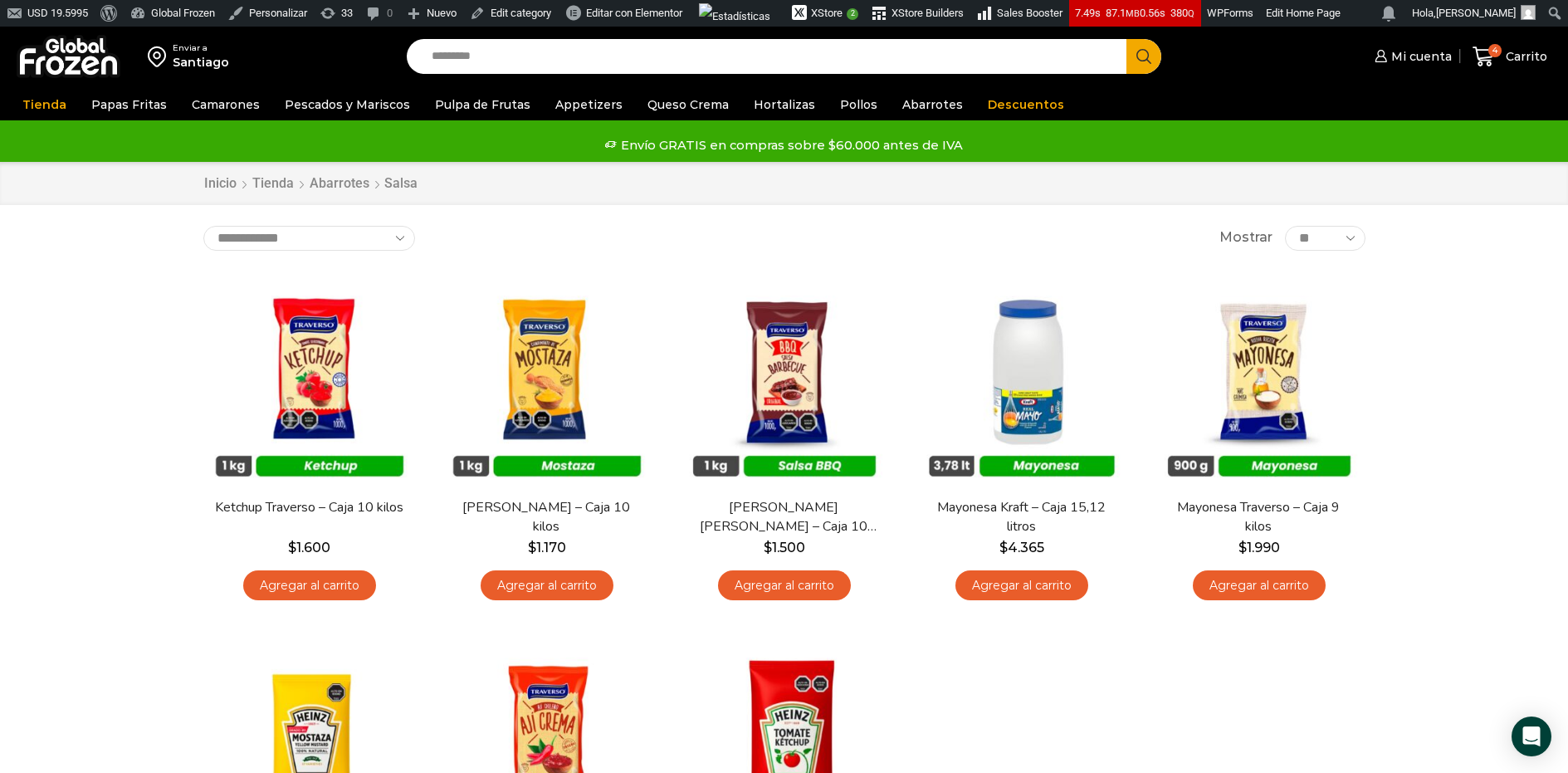
click at [77, 52] on img at bounding box center [69, 55] width 104 height 43
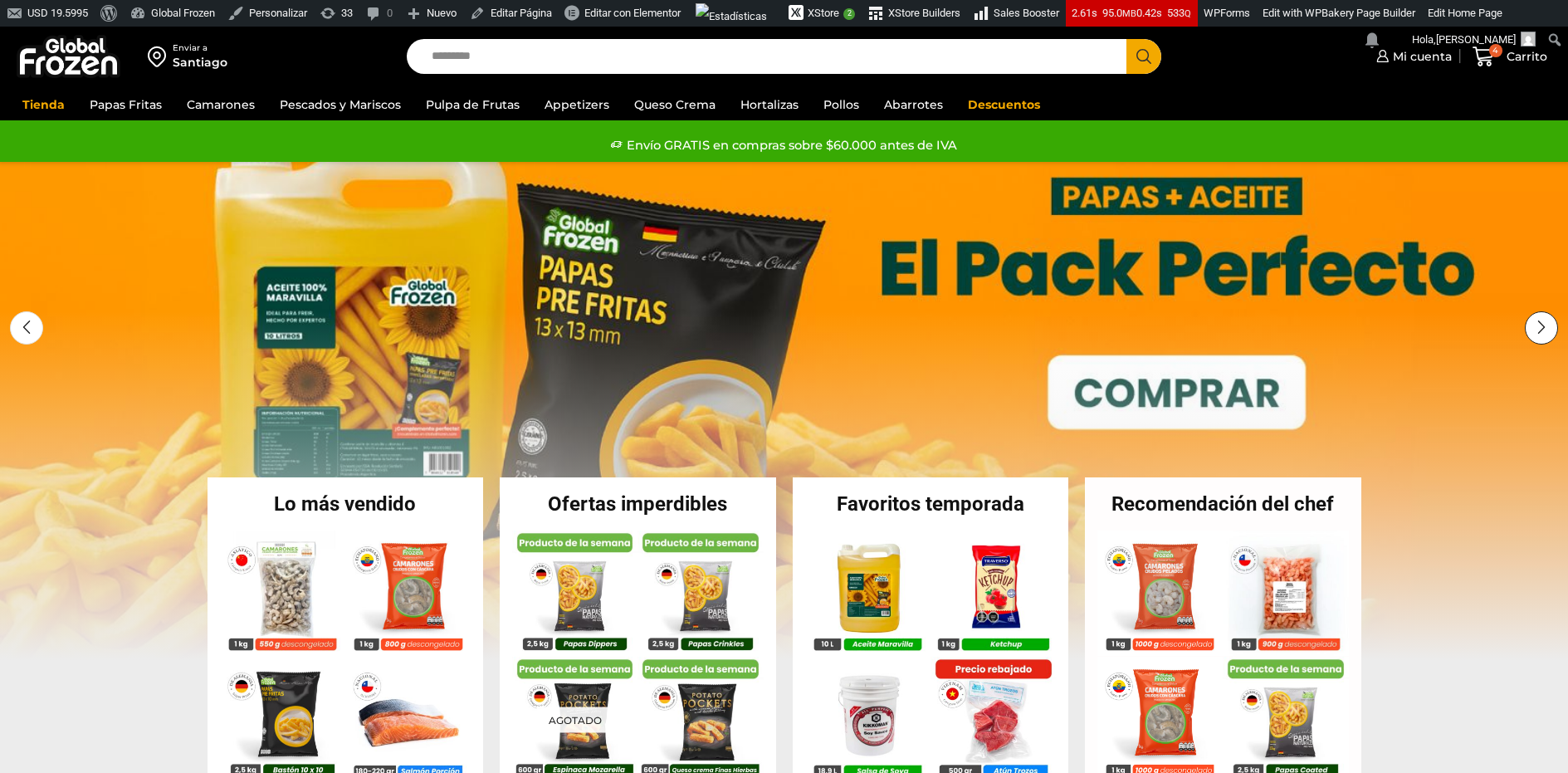
click at [1539, 324] on div "Next slide" at bounding box center [1542, 329] width 34 height 34
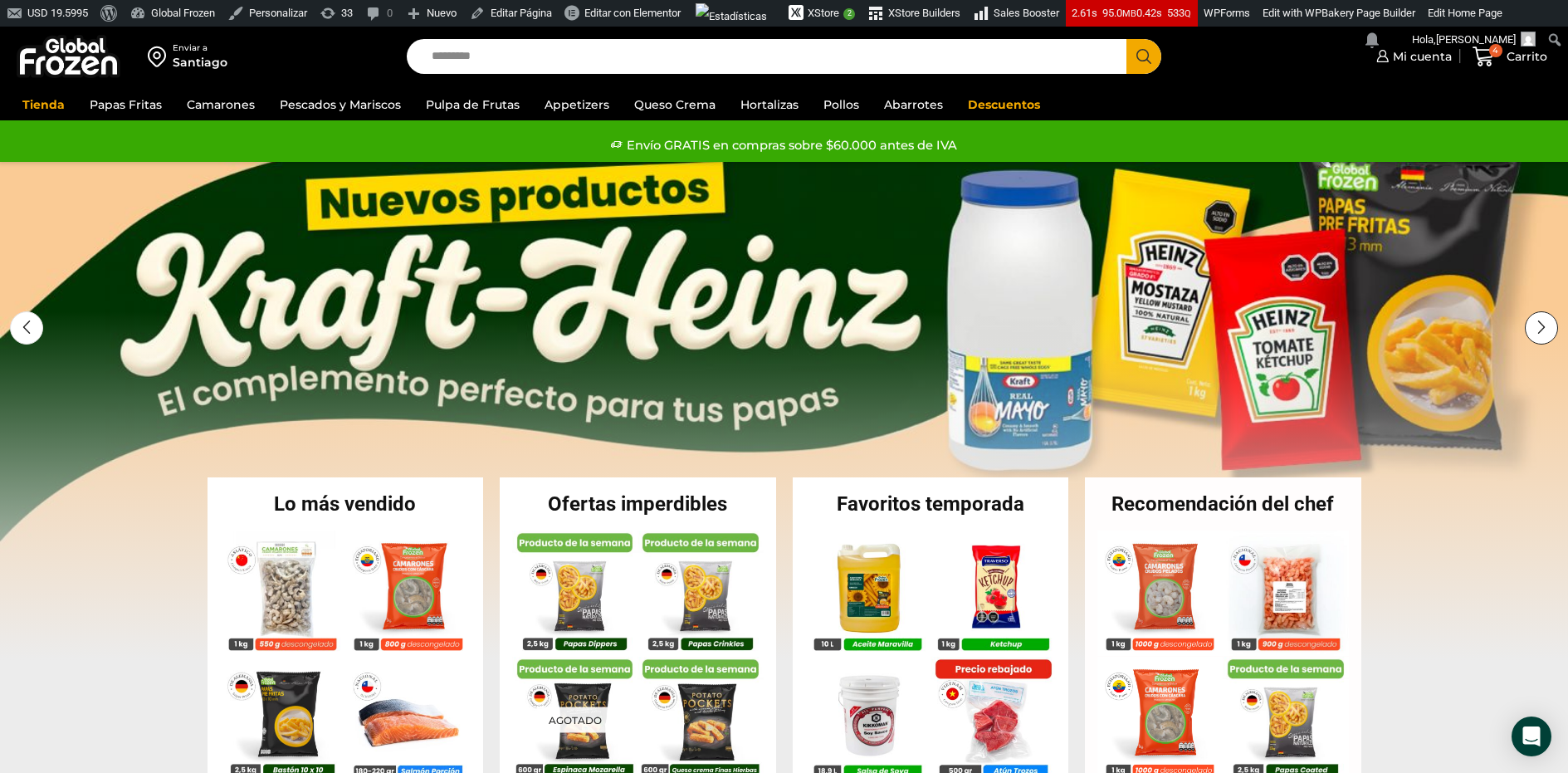
click at [1539, 324] on div "Next slide" at bounding box center [1542, 329] width 34 height 34
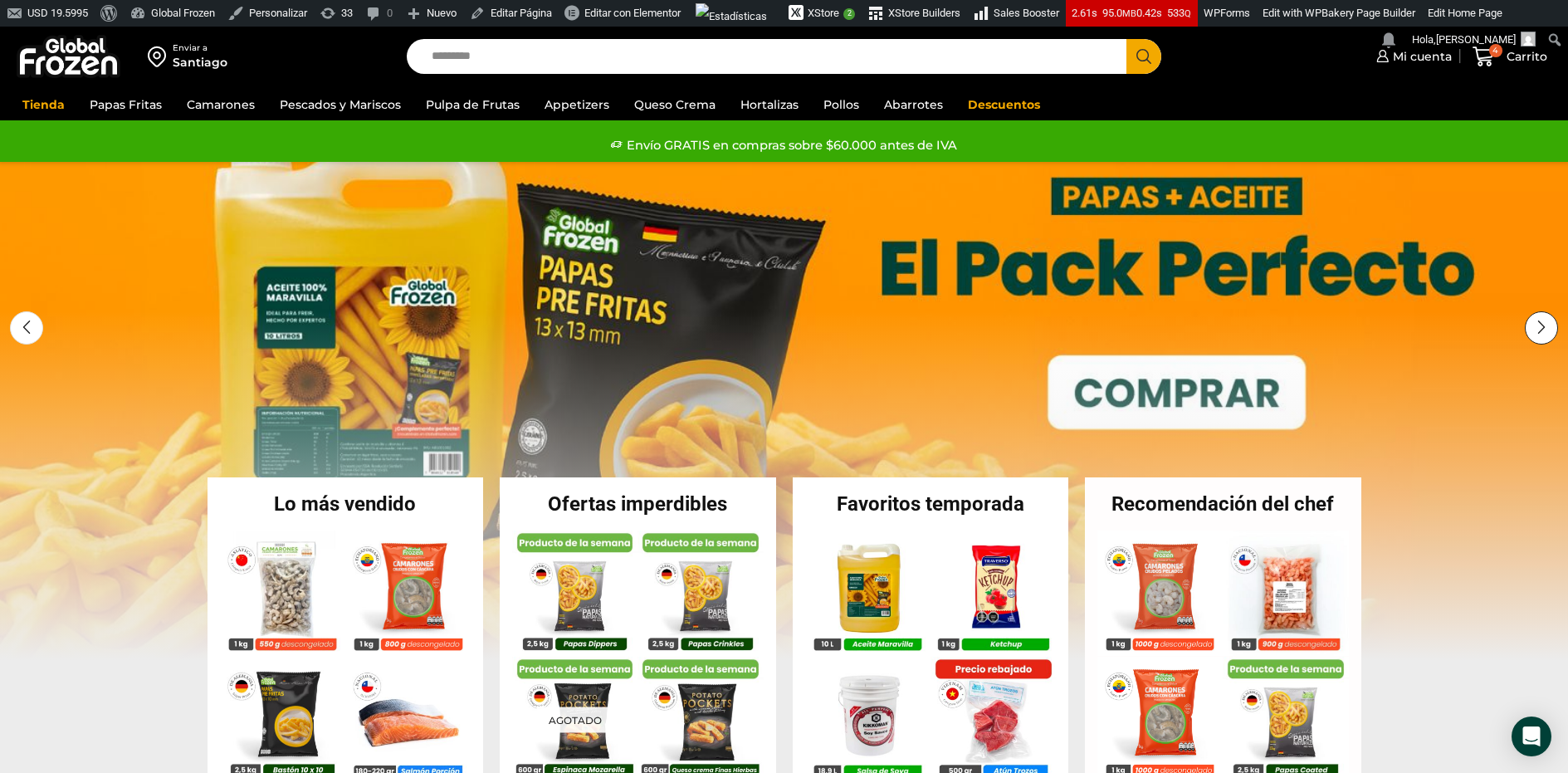
click at [1549, 325] on div "Next slide" at bounding box center [1542, 329] width 34 height 34
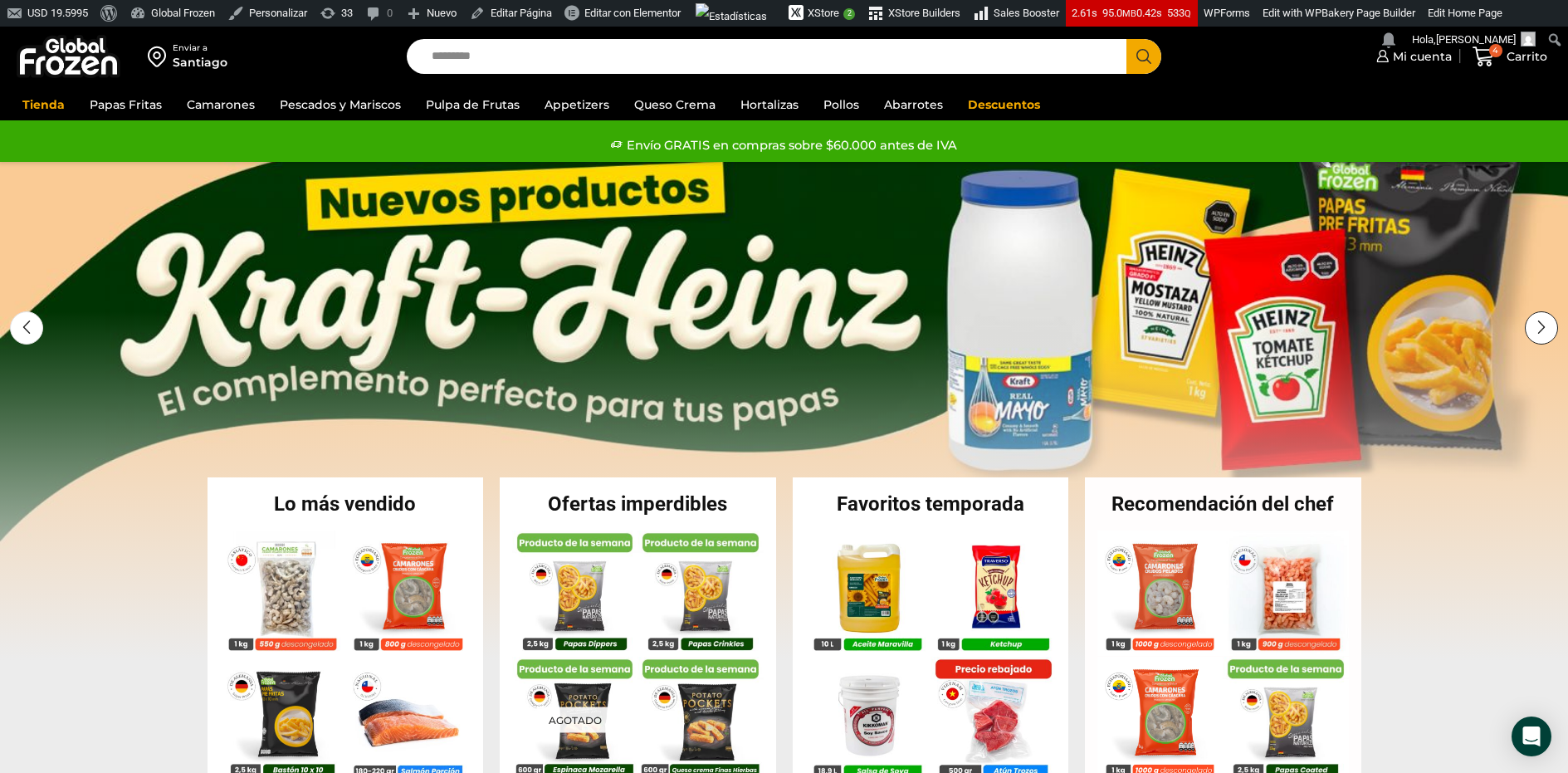
click at [1549, 324] on div "Next slide" at bounding box center [1542, 329] width 34 height 34
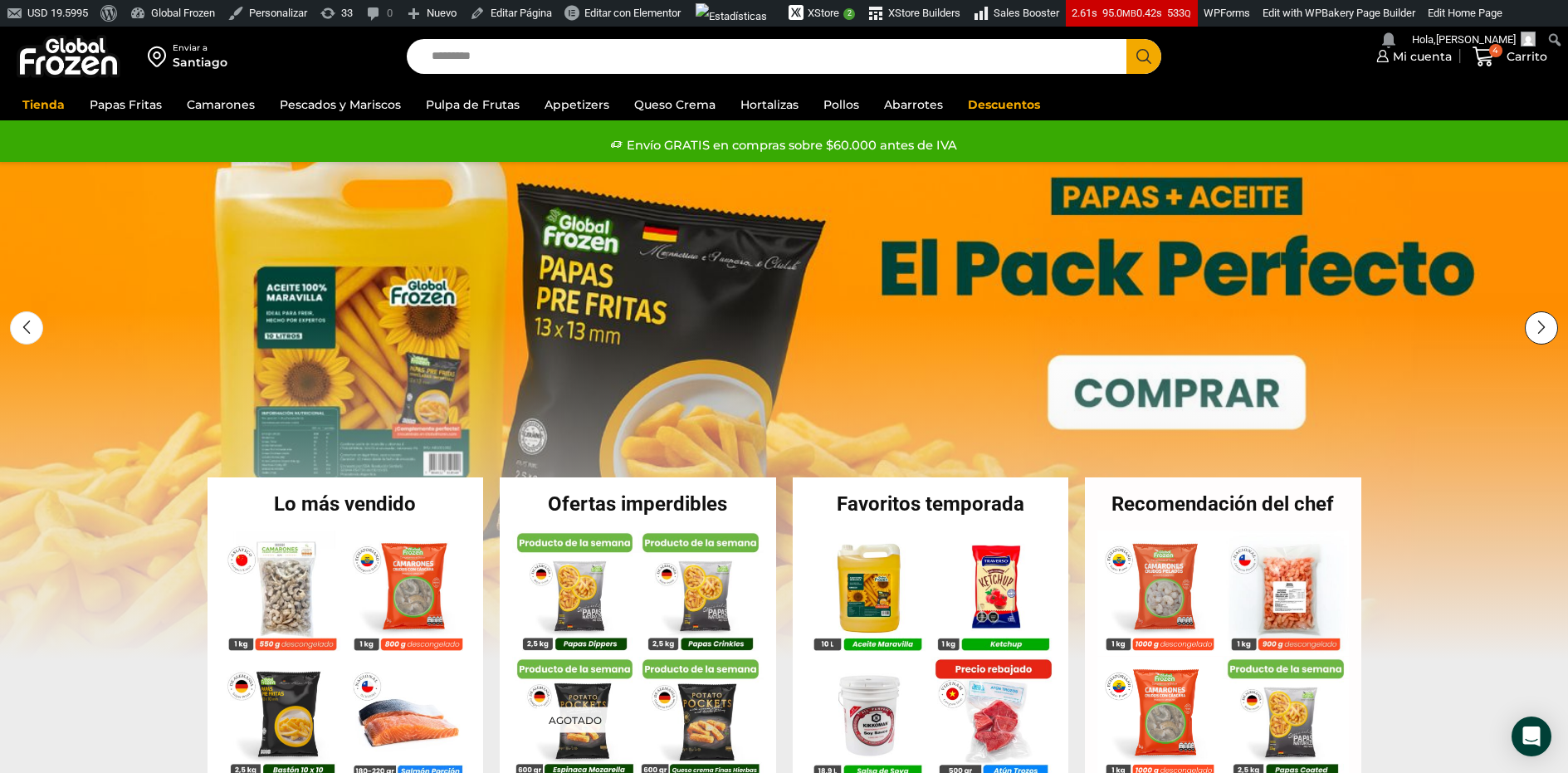
click at [1549, 324] on div "Next slide" at bounding box center [1542, 329] width 34 height 34
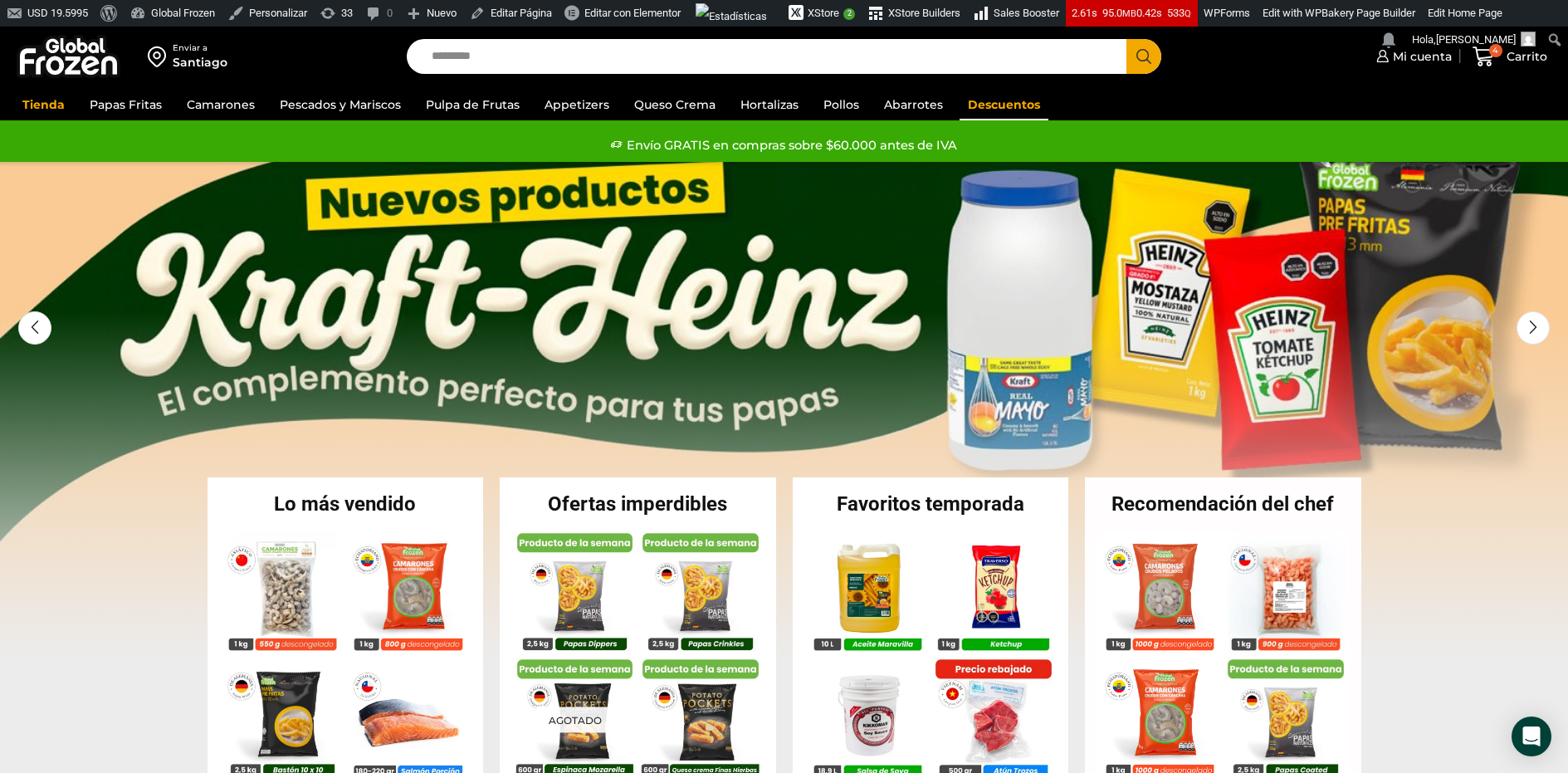
click at [1002, 104] on link "Descuentos" at bounding box center [1004, 105] width 89 height 32
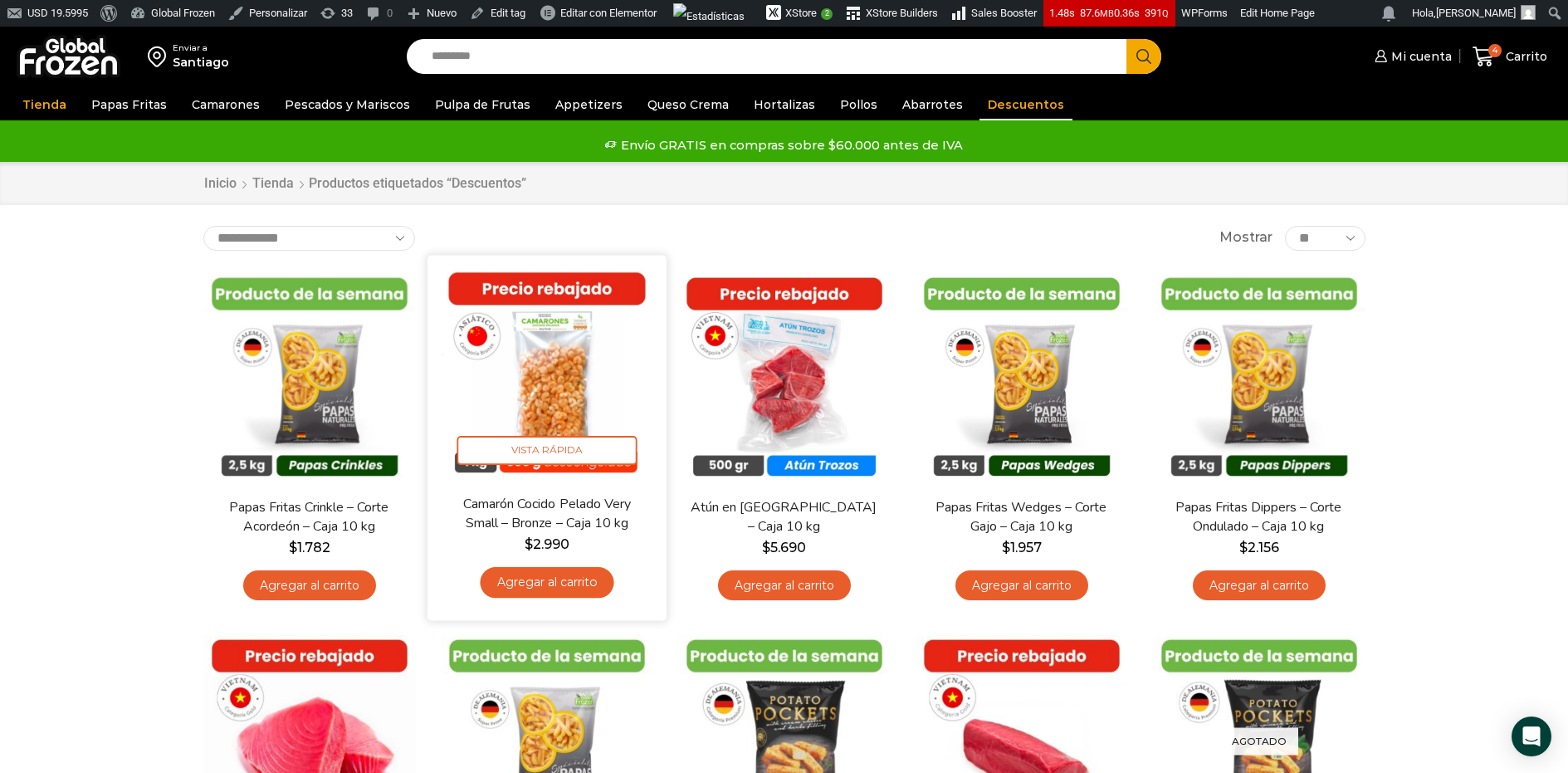
click at [514, 408] on img at bounding box center [547, 374] width 214 height 214
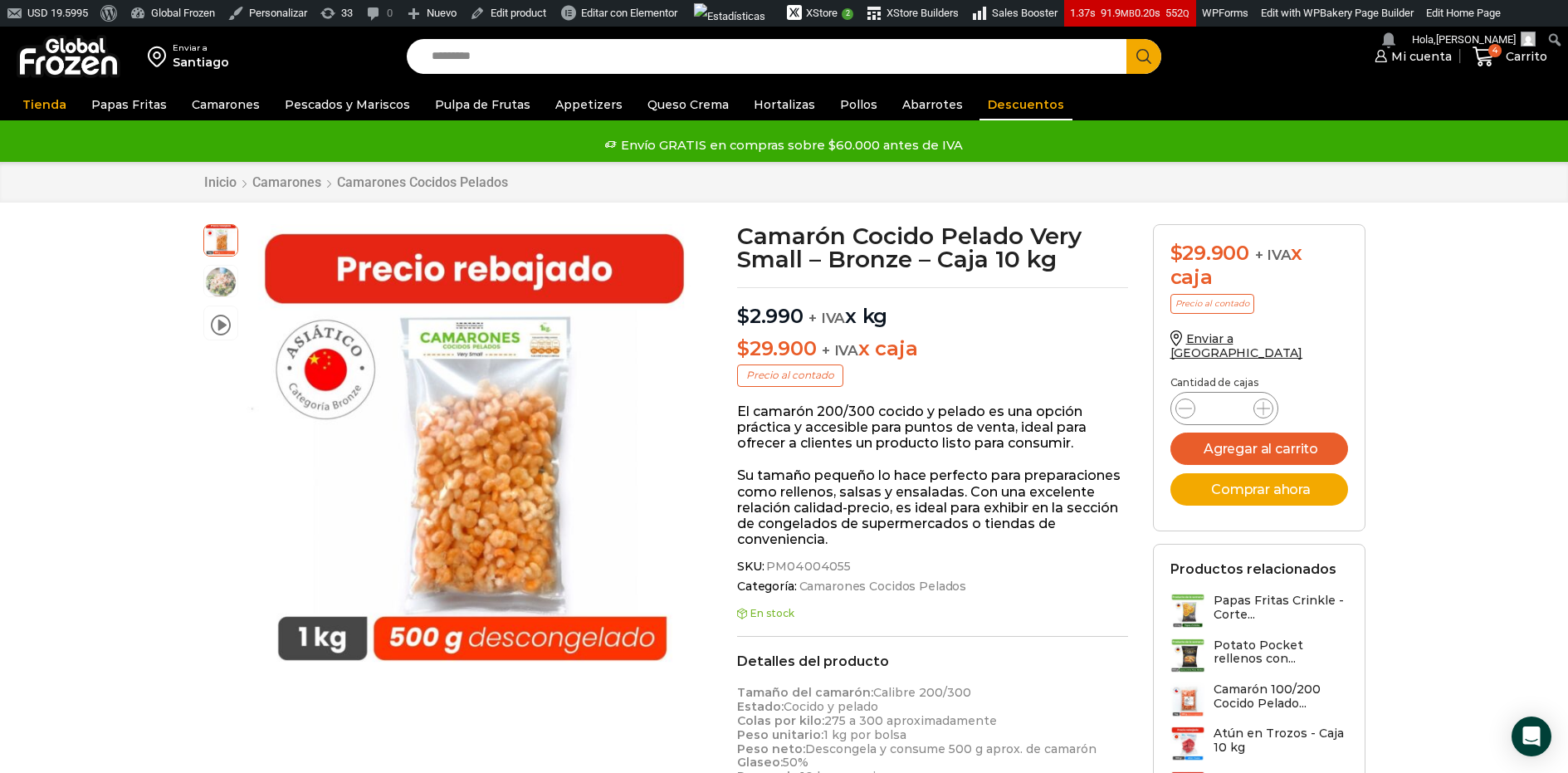
click at [1006, 114] on link "Descuentos" at bounding box center [1026, 105] width 93 height 32
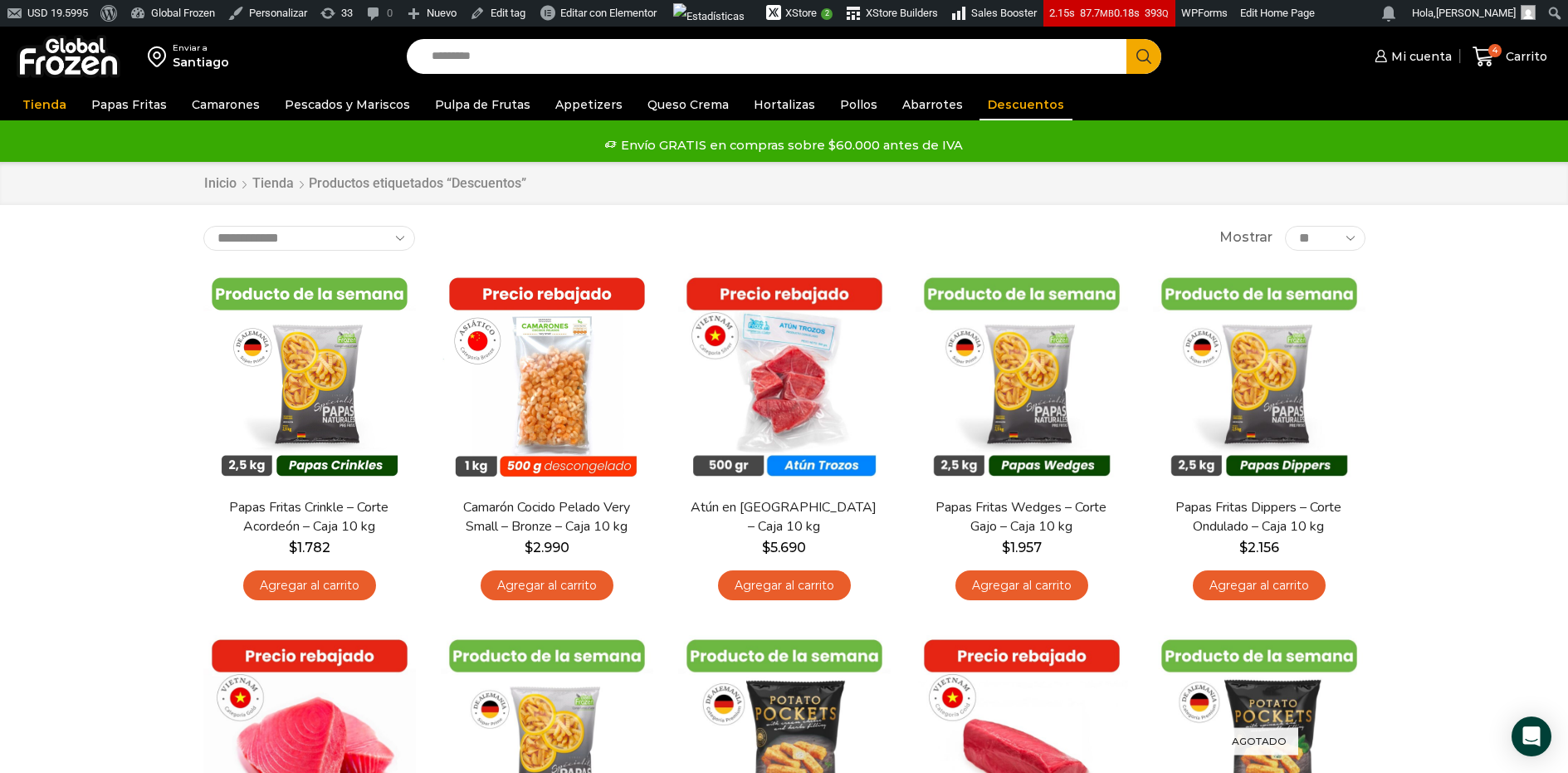
click at [71, 53] on img at bounding box center [69, 55] width 104 height 43
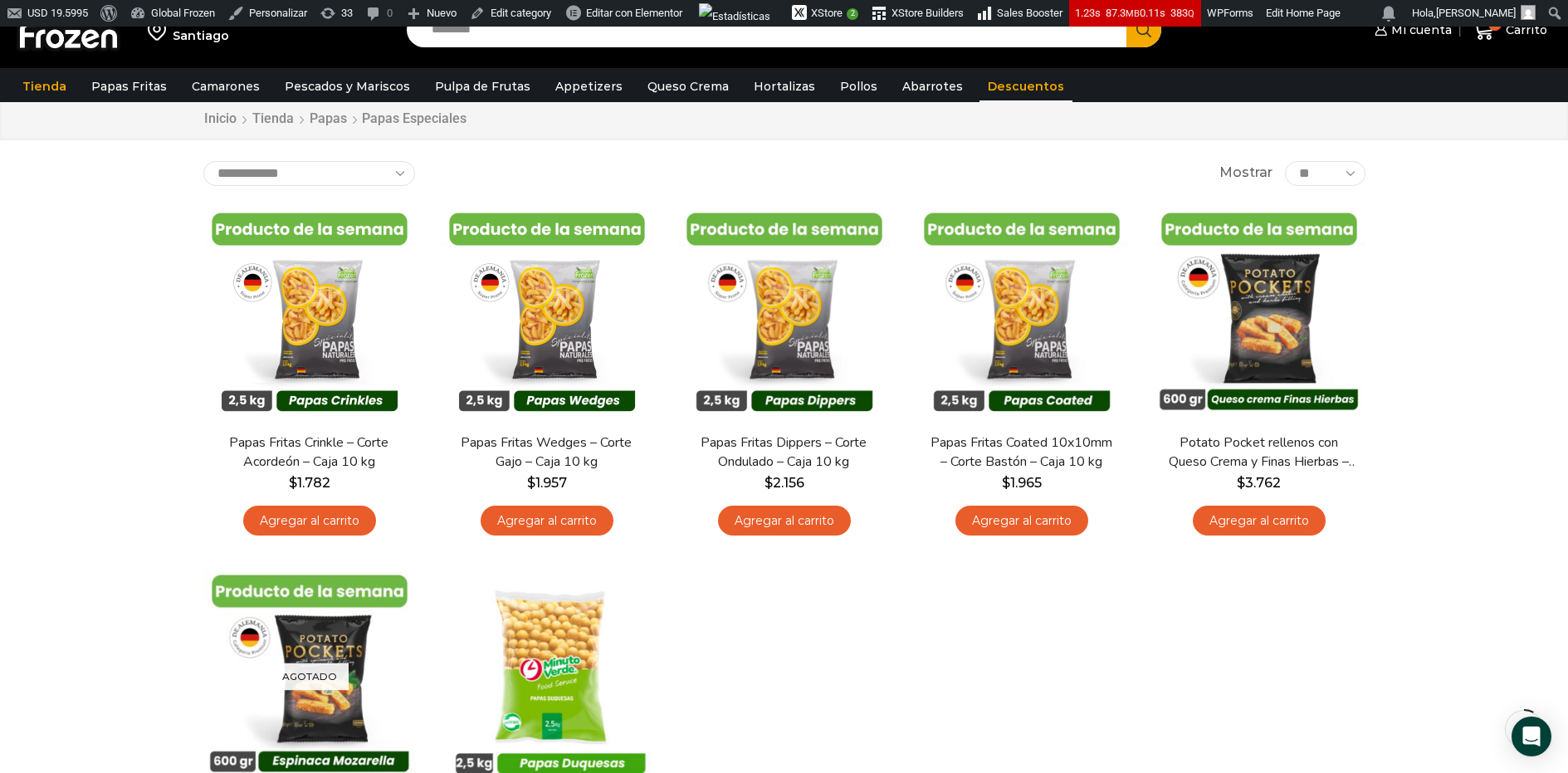
scroll to position [57, 0]
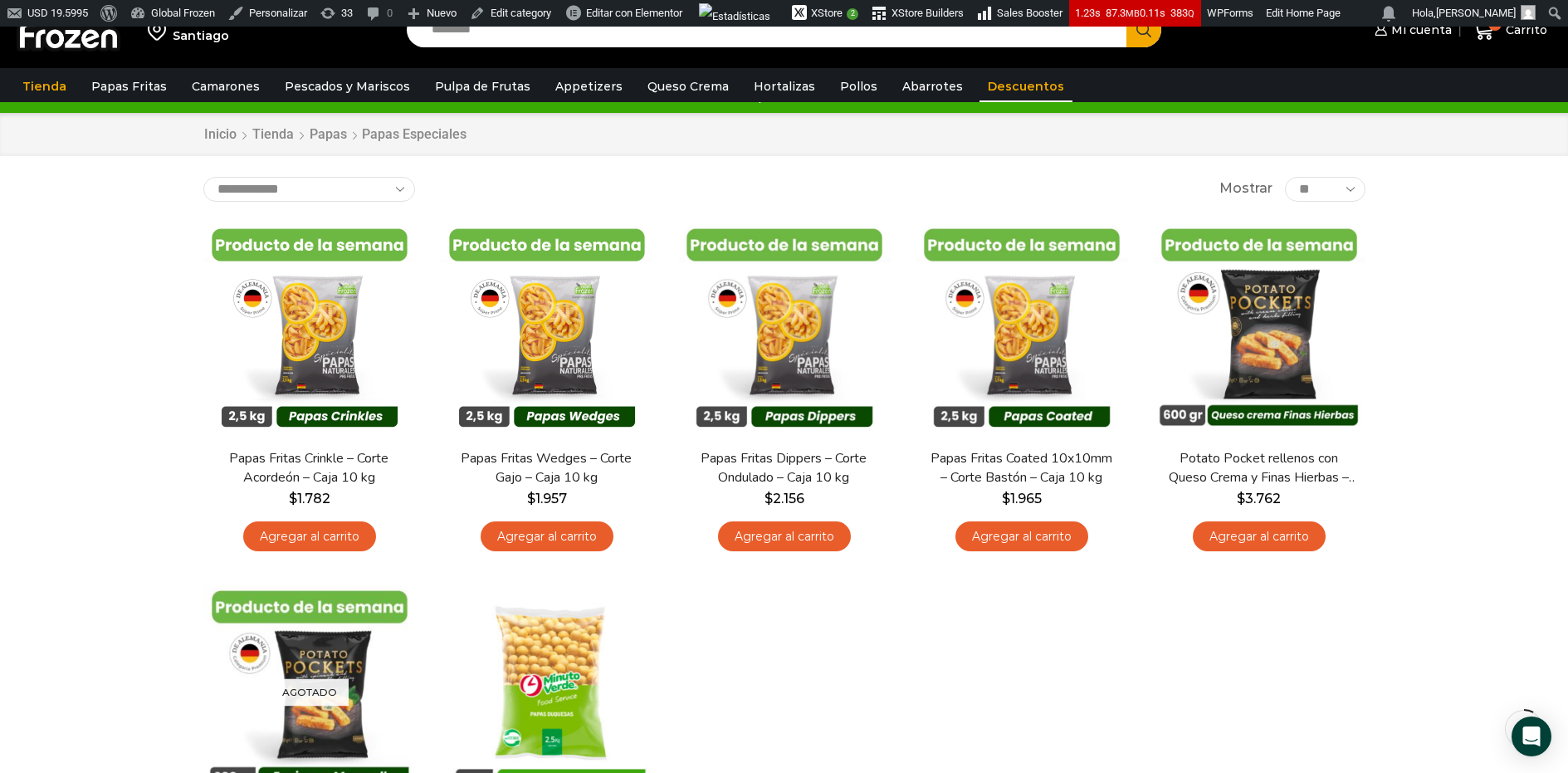
click at [998, 93] on link "Descuentos" at bounding box center [1026, 87] width 93 height 32
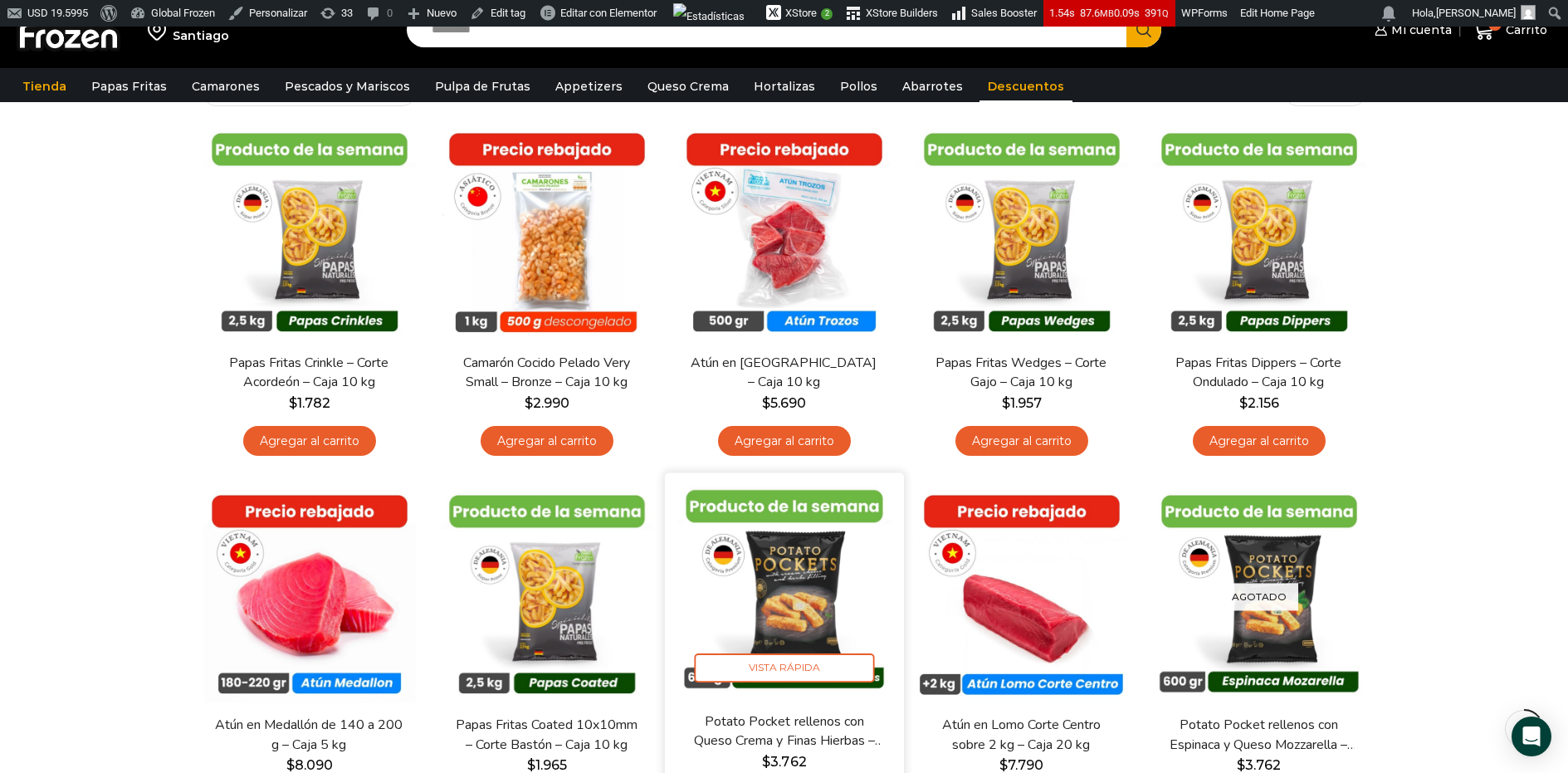
scroll to position [142, 0]
